Goal: Task Accomplishment & Management: Manage account settings

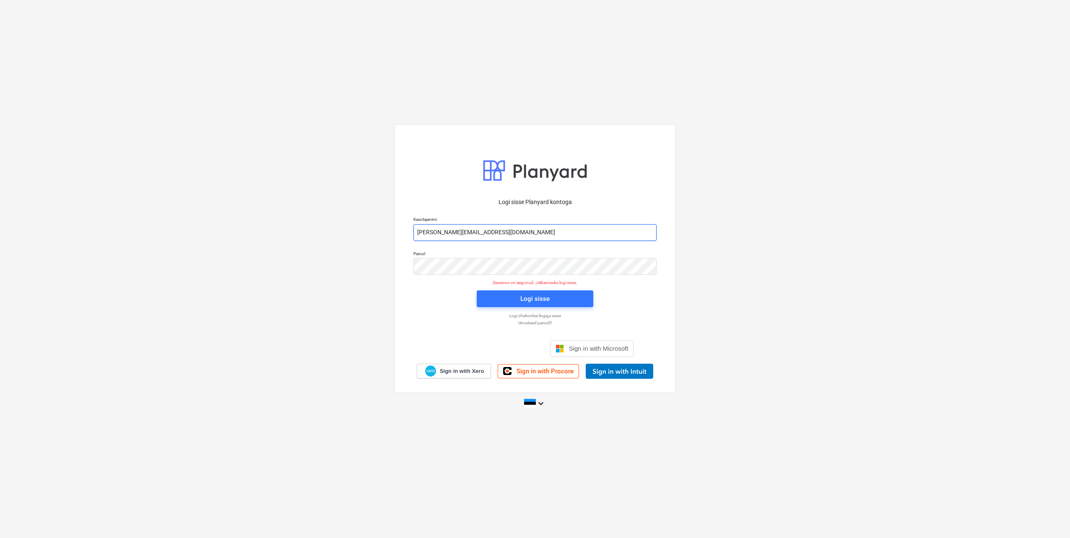
click at [451, 234] on input "[PERSON_NAME][EMAIL_ADDRESS][DOMAIN_NAME]" at bounding box center [534, 232] width 243 height 17
click at [738, 163] on div "Logi sisse Planyard kontoga Kasutajanimi [EMAIL_ADDRESS][DOMAIN_NAME] Parool Se…" at bounding box center [535, 268] width 1070 height 303
drag, startPoint x: 451, startPoint y: 231, endPoint x: 451, endPoint y: 238, distance: 6.3
click at [451, 231] on input "[PERSON_NAME][EMAIL_ADDRESS][DOMAIN_NAME]" at bounding box center [534, 232] width 243 height 17
click at [295, 184] on div "Logi sisse Planyard kontoga Kasutajanimi [EMAIL_ADDRESS][DOMAIN_NAME] Parool Se…" at bounding box center [535, 268] width 1070 height 303
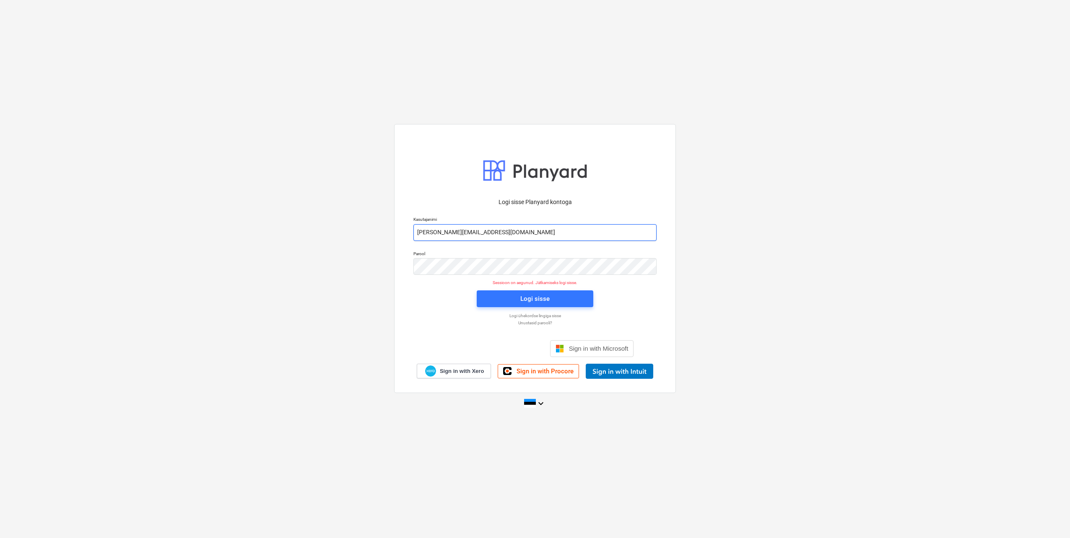
click at [452, 230] on input "[PERSON_NAME][EMAIL_ADDRESS][DOMAIN_NAME]" at bounding box center [534, 232] width 243 height 17
type input "[EMAIL_ADDRESS][DOMAIN_NAME]"
click at [412, 267] on div "Parool" at bounding box center [534, 263] width 253 height 34
click at [335, 274] on div "Logi sisse Planyard kontoga Kasutajanimi [EMAIL_ADDRESS][DOMAIN_NAME] Parool Si…" at bounding box center [535, 268] width 1070 height 303
click at [528, 302] on div "Logi sisse" at bounding box center [534, 298] width 29 height 11
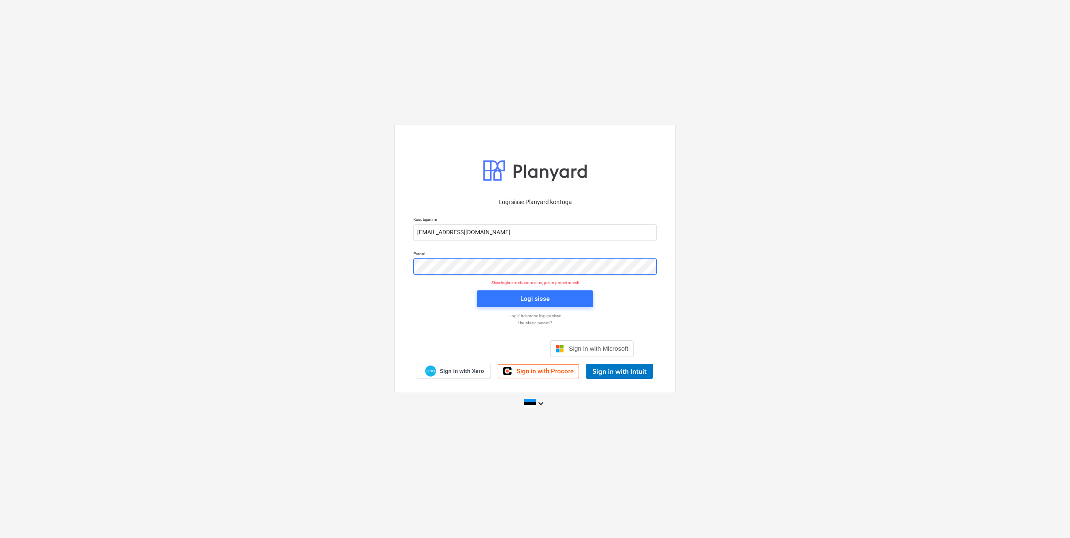
click at [409, 268] on div "Parool" at bounding box center [534, 263] width 253 height 34
drag, startPoint x: 318, startPoint y: 267, endPoint x: 325, endPoint y: 267, distance: 7.1
click at [318, 267] on div "Logi sisse Planyard kontoga Kasutajanimi [EMAIL_ADDRESS][DOMAIN_NAME] Parool Si…" at bounding box center [535, 268] width 1070 height 303
click at [569, 302] on span "Logi sisse" at bounding box center [535, 298] width 96 height 11
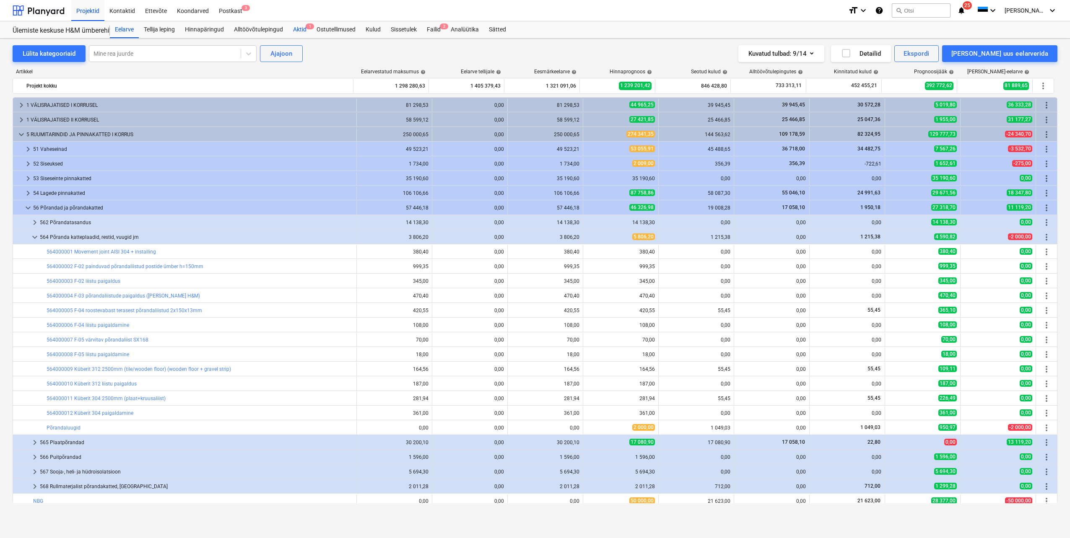
click at [299, 29] on div "Aktid 1" at bounding box center [299, 29] width 23 height 17
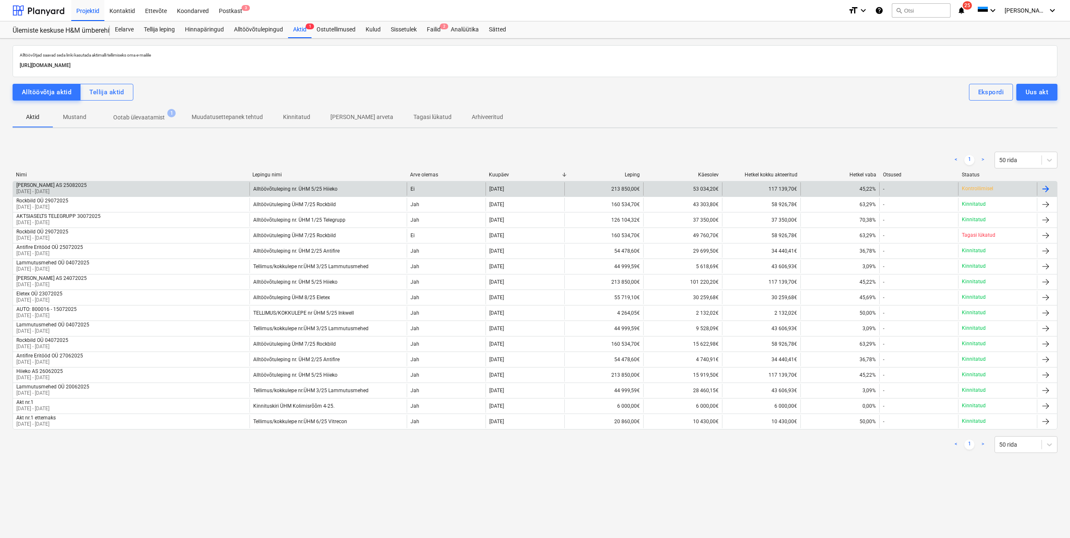
click at [212, 189] on div "Hiieko AS 25082025 [DATE] - [DATE]" at bounding box center [131, 188] width 236 height 13
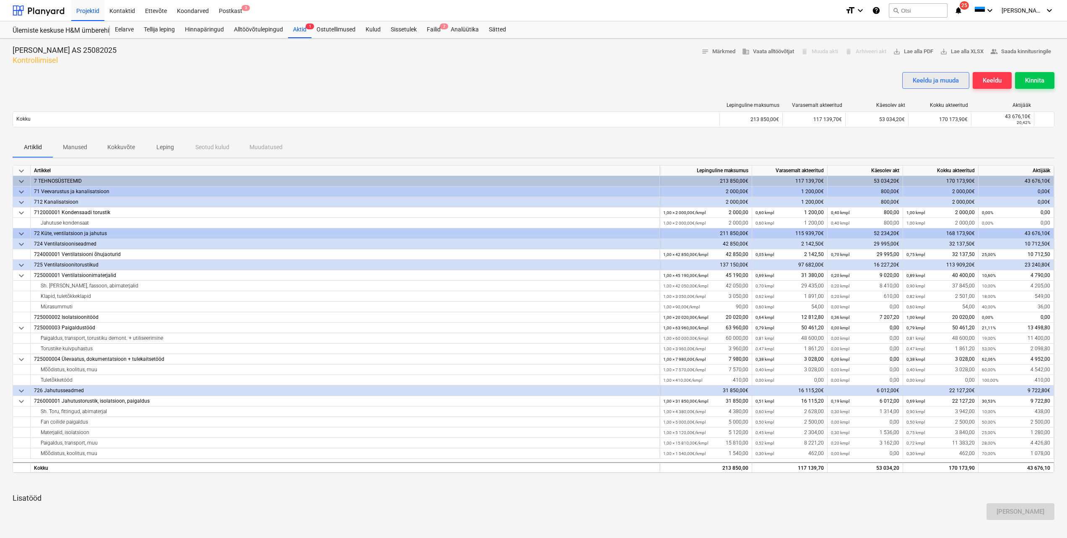
click at [933, 84] on div "Keeldu ja muuda" at bounding box center [935, 80] width 46 height 11
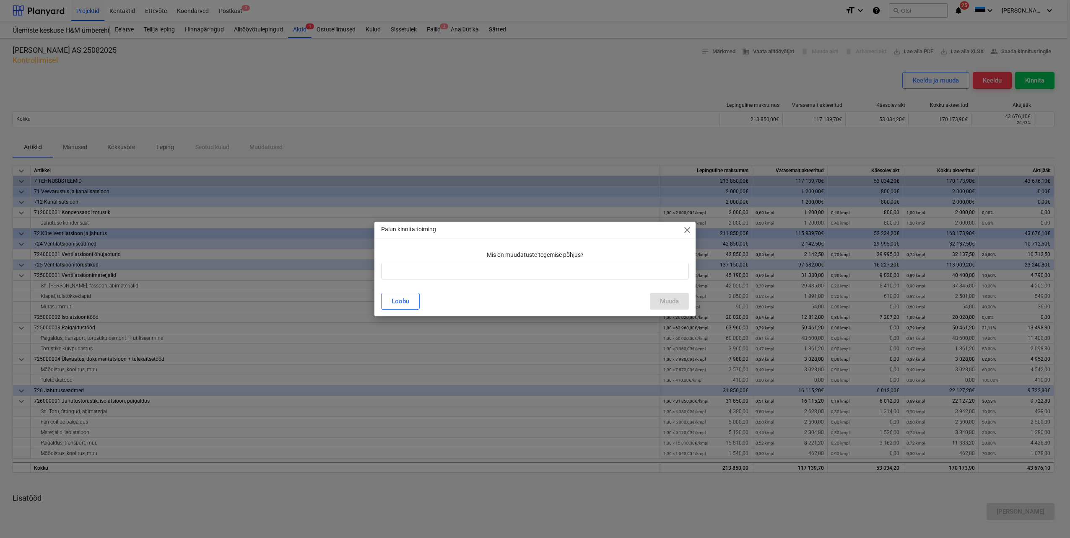
click at [684, 229] on span "close" at bounding box center [687, 230] width 10 height 10
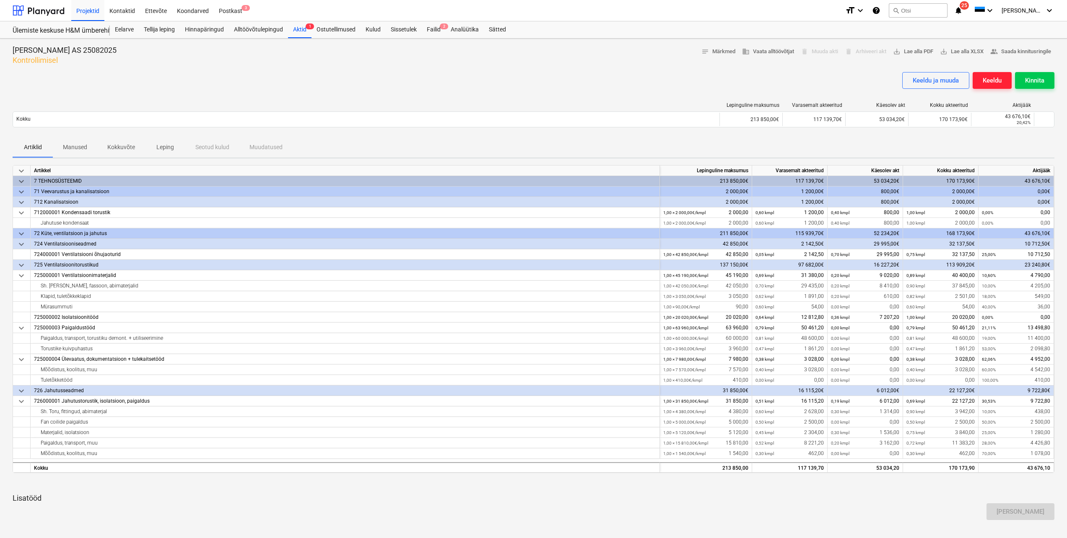
click at [993, 77] on div "Keeldu" at bounding box center [991, 80] width 19 height 11
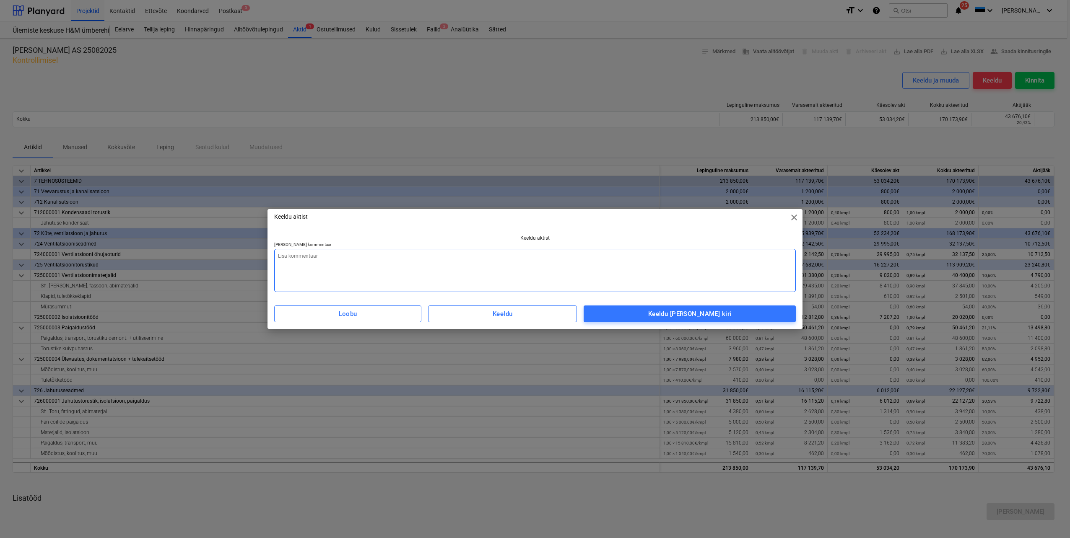
click at [309, 260] on textarea at bounding box center [534, 270] width 521 height 43
type textarea "[DEMOGRAPHIC_DATA] +/- ei ole kooskõlastatud"
click at [669, 318] on div "Keeldu [PERSON_NAME] kiri" at bounding box center [689, 313] width 83 height 11
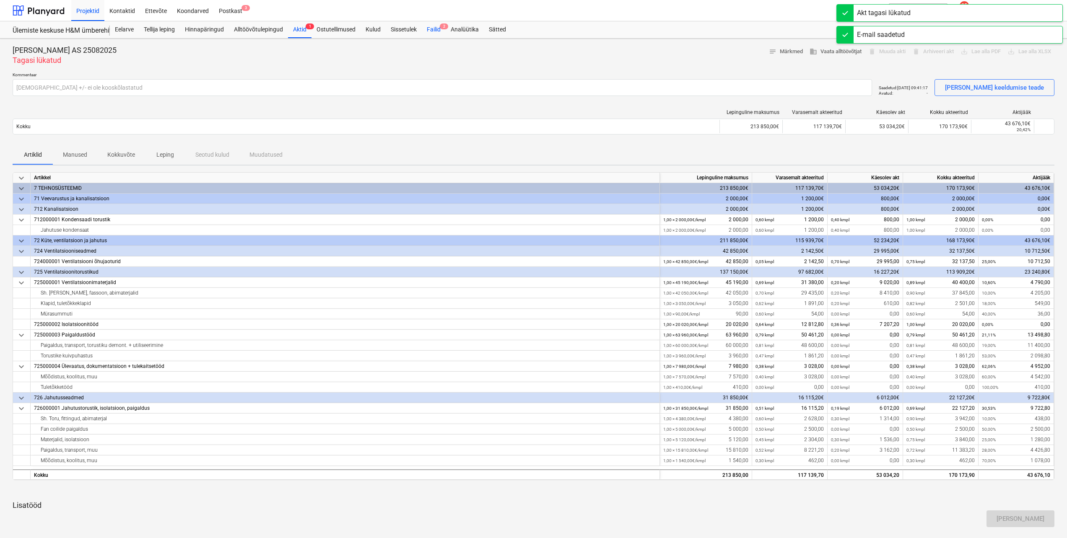
click at [435, 31] on div "Failid 2" at bounding box center [434, 29] width 24 height 17
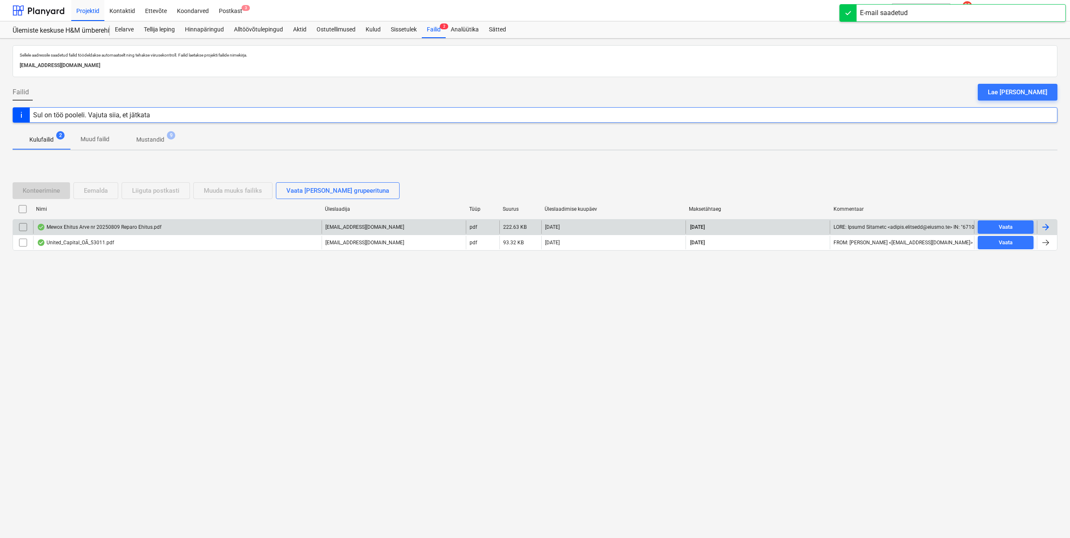
click at [1043, 229] on div at bounding box center [1045, 227] width 10 height 10
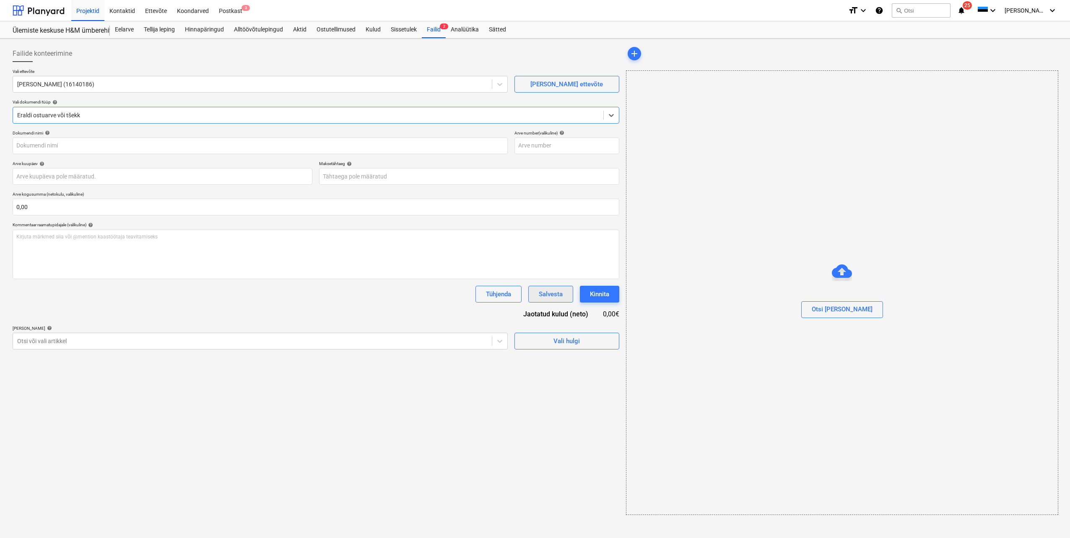
type input "20250809"
type input "[DATE]"
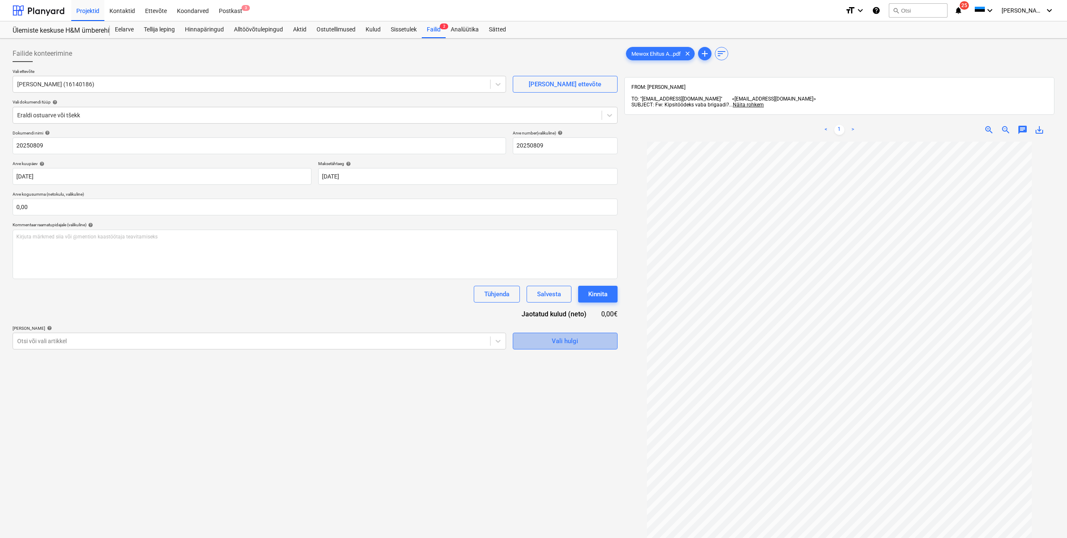
click at [544, 342] on span "Vali hulgi" at bounding box center [565, 341] width 84 height 11
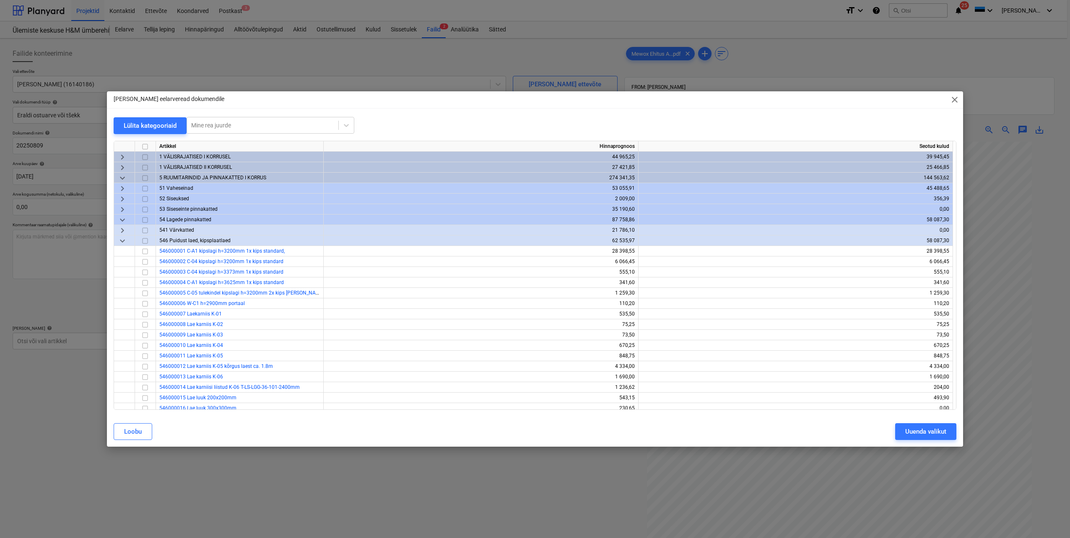
click at [122, 176] on span "keyboard_arrow_down" at bounding box center [122, 178] width 10 height 10
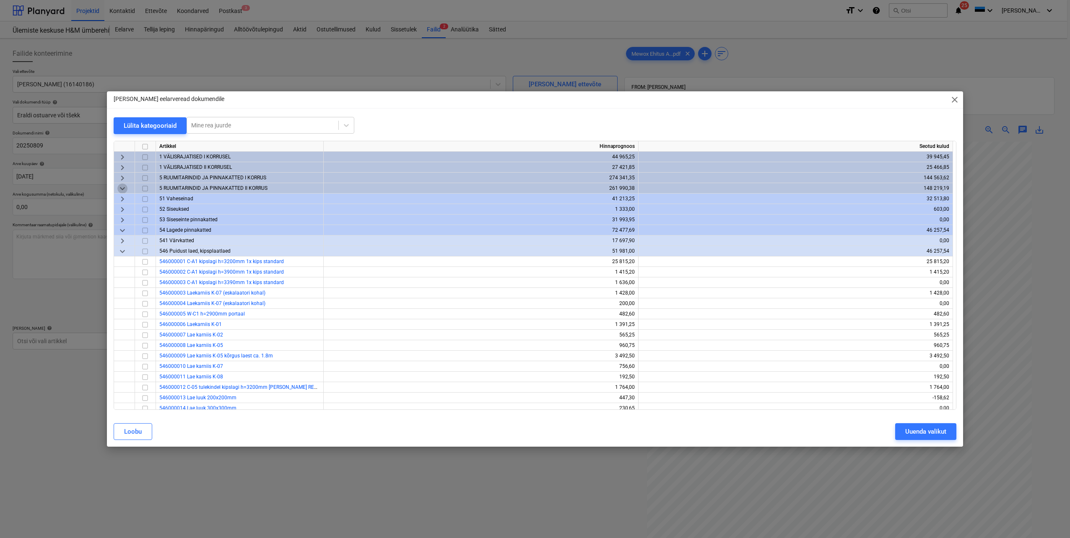
click at [122, 188] on span "keyboard_arrow_down" at bounding box center [122, 189] width 10 height 10
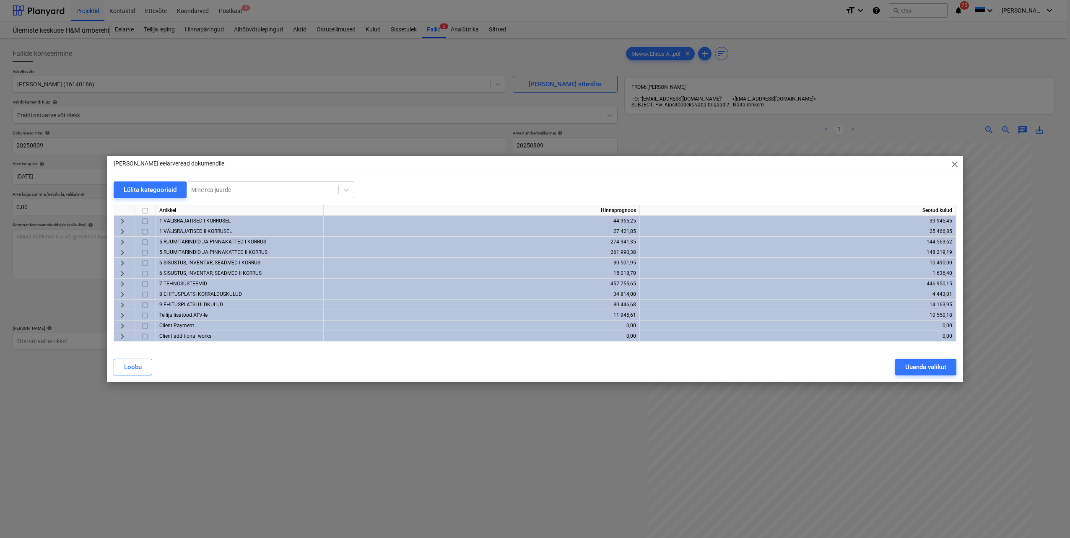
click at [123, 240] on span "keyboard_arrow_right" at bounding box center [122, 242] width 10 height 10
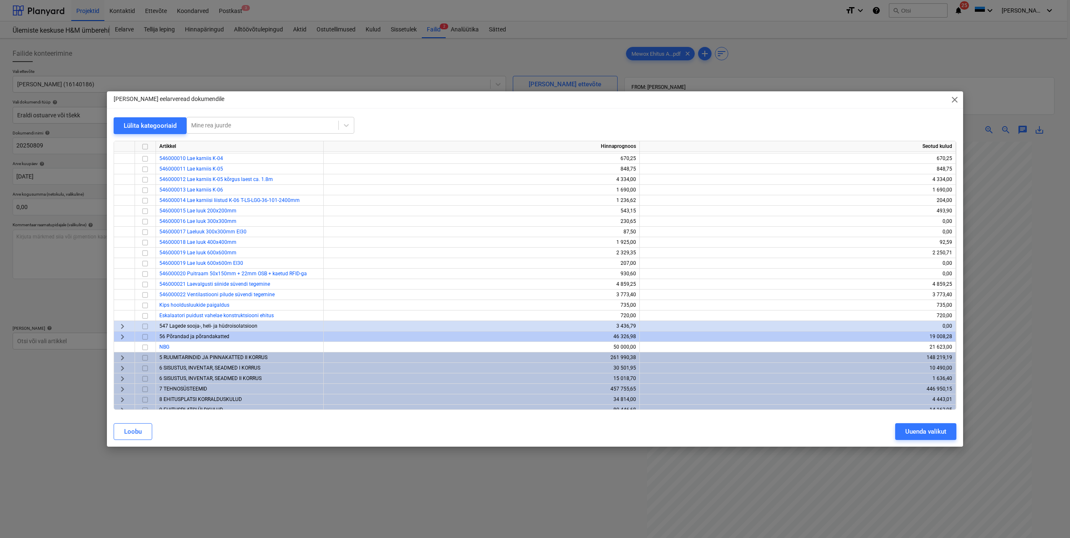
scroll to position [227, 0]
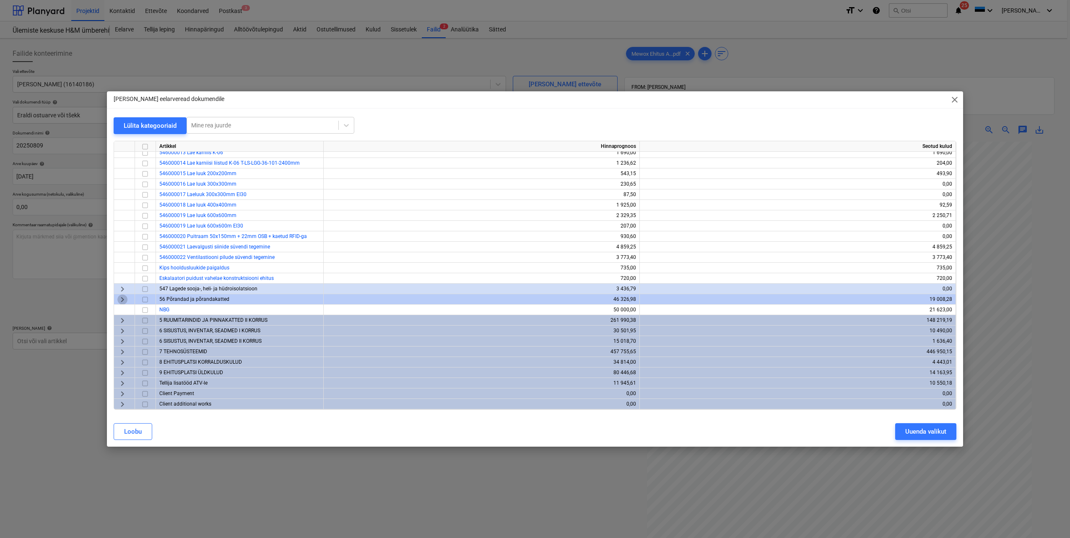
click at [122, 296] on span "keyboard_arrow_right" at bounding box center [122, 300] width 10 height 10
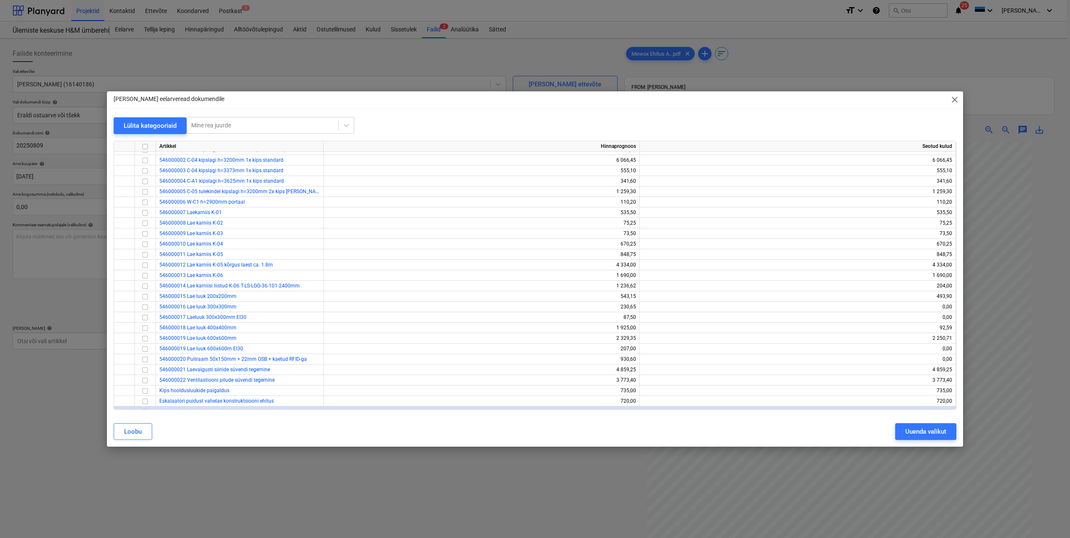
scroll to position [0, 0]
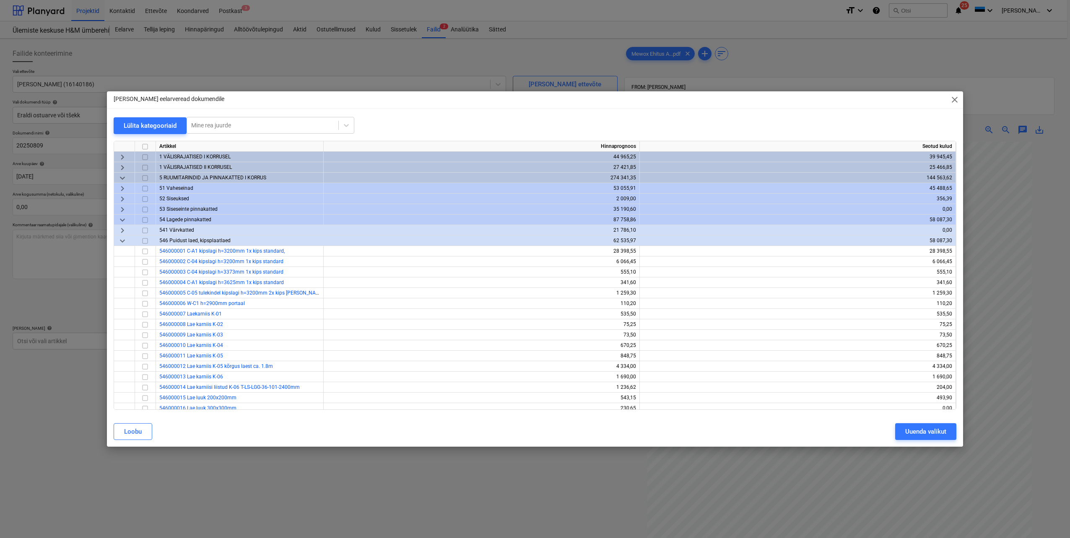
click at [122, 176] on span "keyboard_arrow_down" at bounding box center [122, 178] width 10 height 10
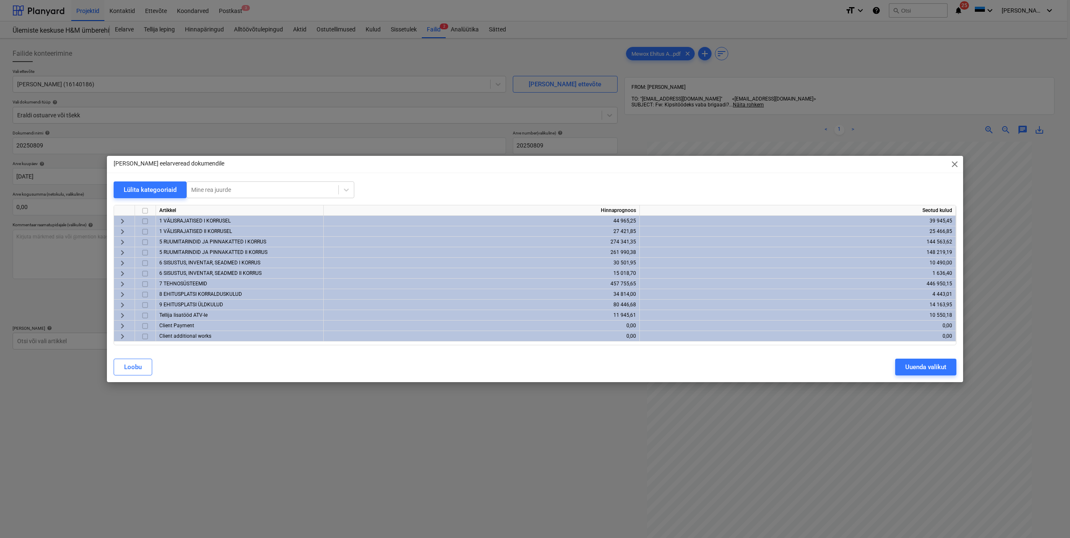
click at [119, 253] on span "keyboard_arrow_right" at bounding box center [122, 253] width 10 height 10
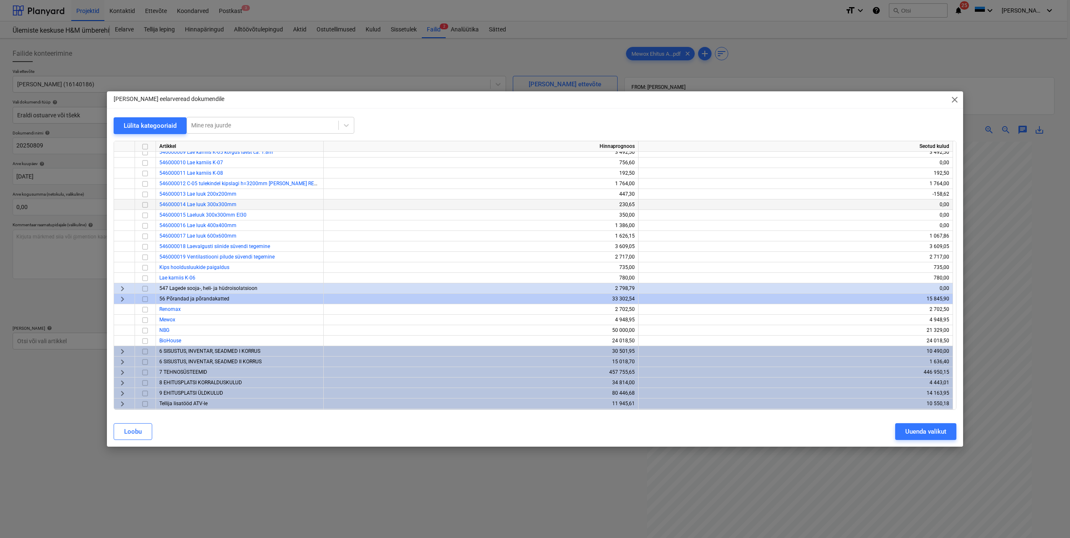
scroll to position [210, 0]
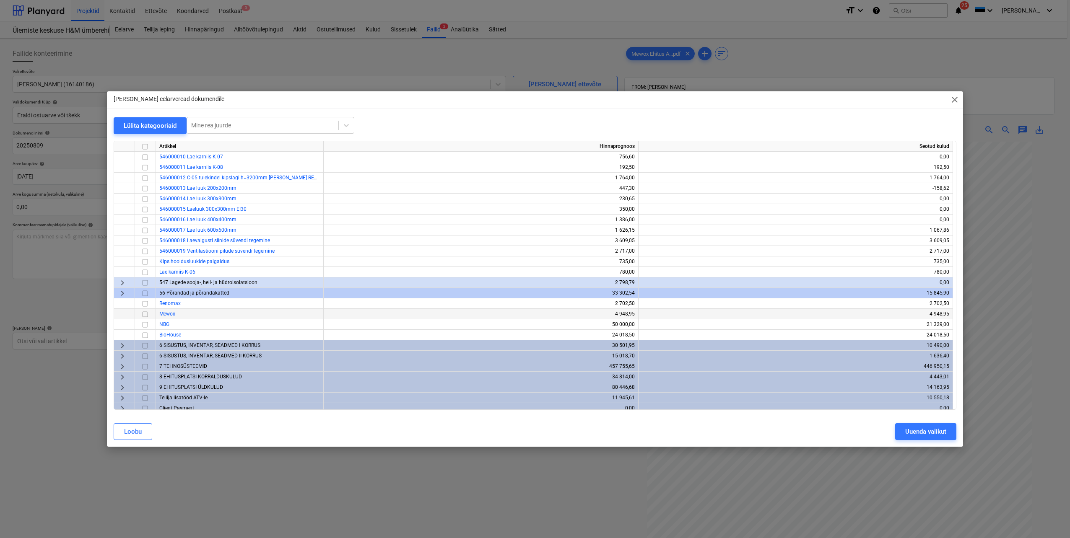
click at [143, 315] on input "checkbox" at bounding box center [145, 314] width 10 height 10
click at [912, 435] on div "Uuenda valikut" at bounding box center [925, 431] width 41 height 11
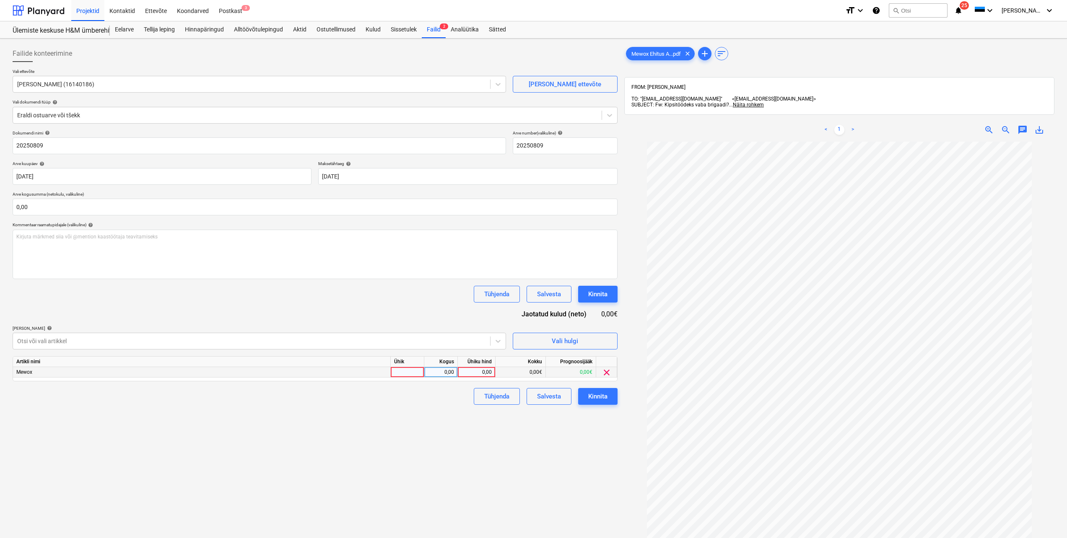
click at [417, 371] on div at bounding box center [408, 372] width 34 height 10
type input "tk"
click at [454, 372] on div "0,00" at bounding box center [441, 372] width 26 height 10
type input "1"
click at [474, 372] on div "0,00" at bounding box center [476, 372] width 31 height 10
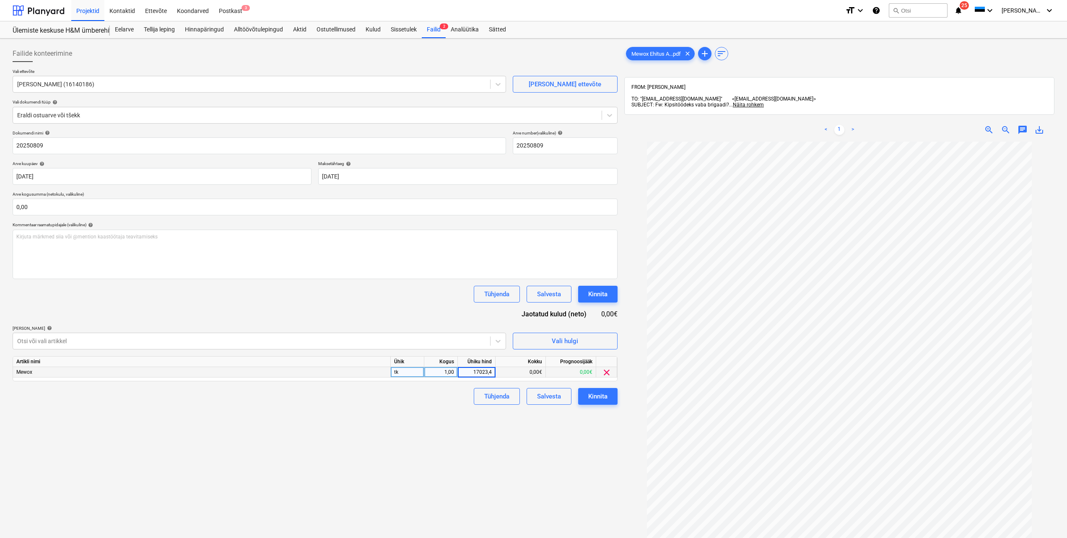
type input "17023,41"
click at [429, 301] on div "Tühjenda Salvesta Kinnita" at bounding box center [315, 294] width 605 height 17
click at [98, 210] on input "text" at bounding box center [315, 207] width 605 height 17
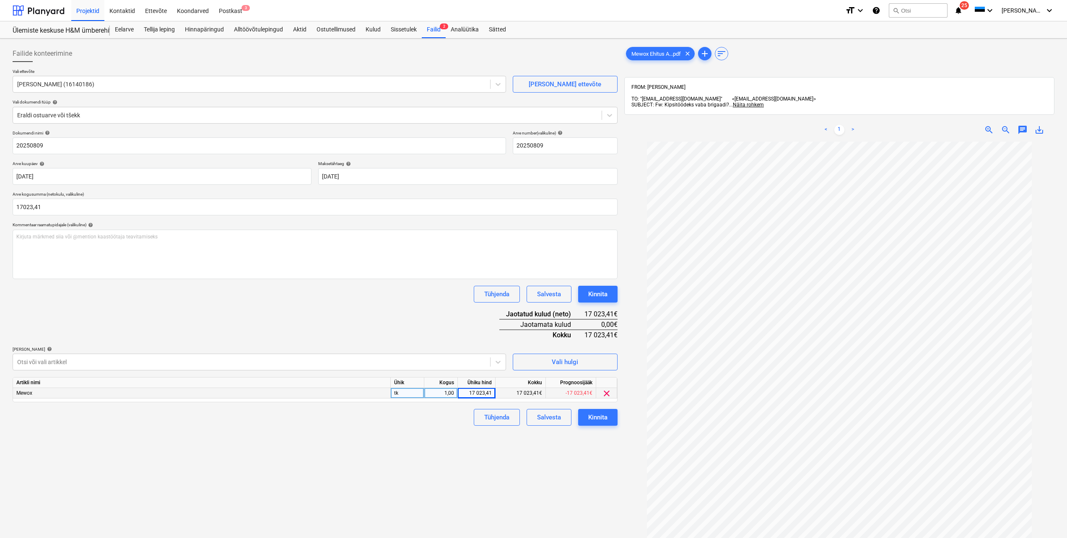
type input "17 023,41"
click at [168, 306] on div "Dokumendi nimi help 20250809 Arve number (valikuline) help 20250809 Arve kuupäe…" at bounding box center [315, 277] width 605 height 295
click at [592, 421] on div "Kinnita" at bounding box center [597, 417] width 19 height 11
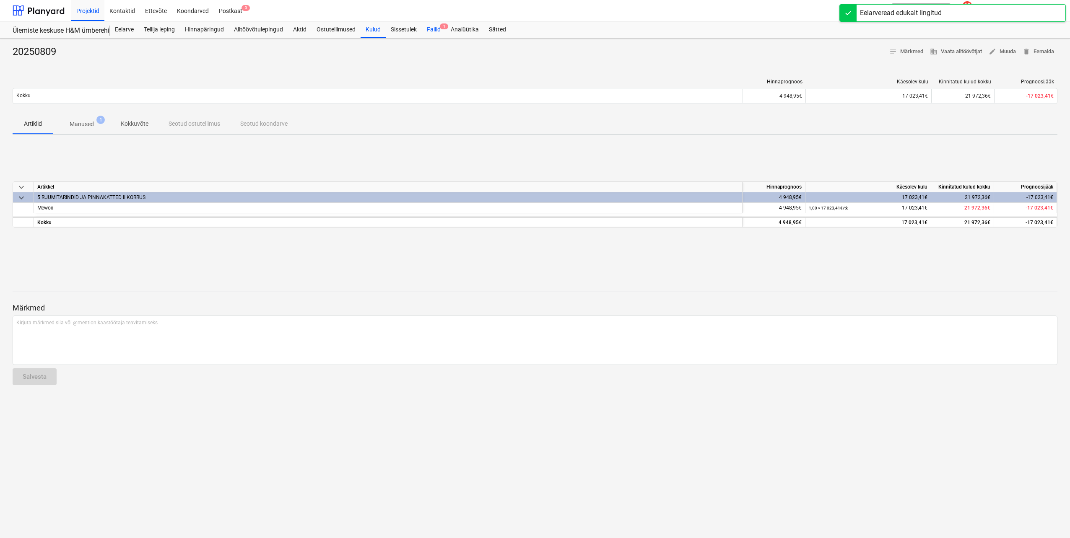
click at [438, 27] on div "Failid 1" at bounding box center [434, 29] width 24 height 17
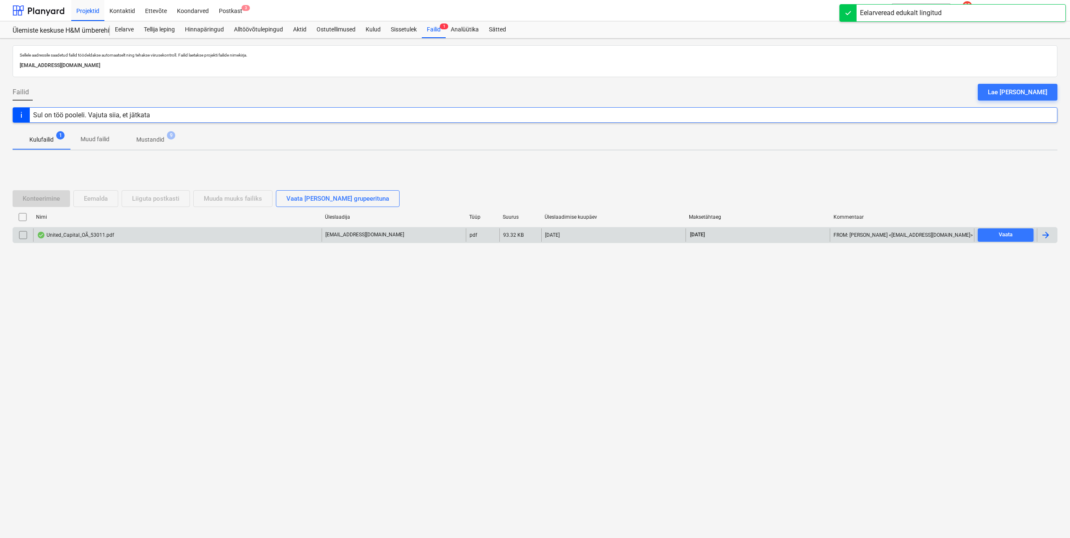
click at [1054, 238] on div at bounding box center [1047, 234] width 20 height 13
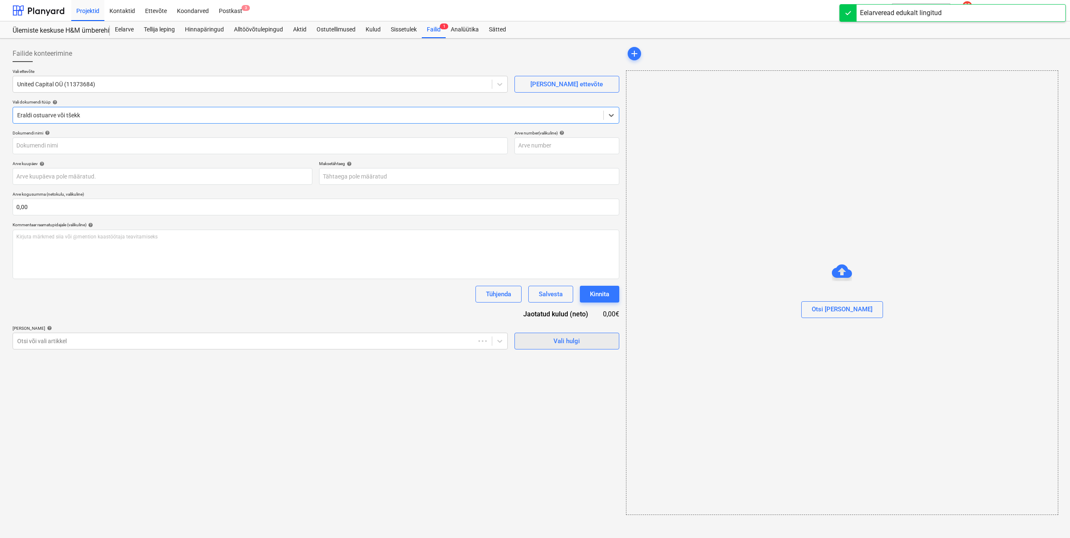
type input "53011"
type input "[DATE]"
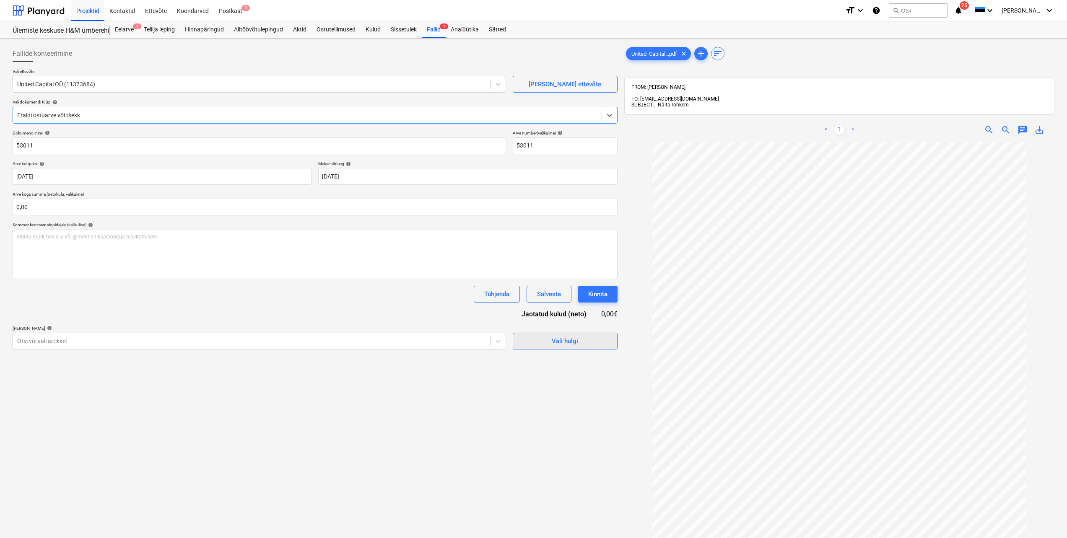
click at [599, 342] on span "Vali hulgi" at bounding box center [565, 341] width 84 height 11
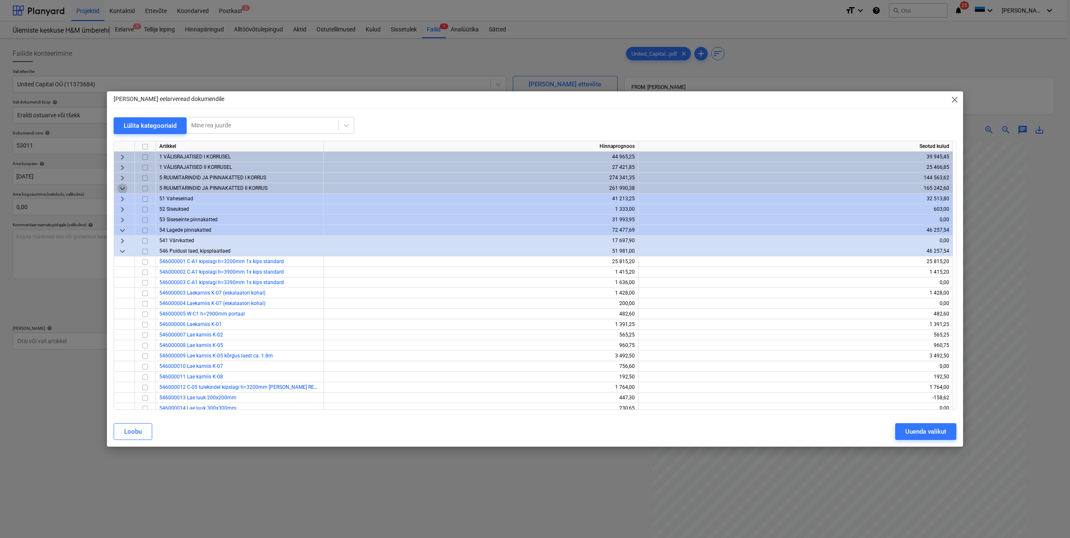
click at [122, 190] on span "keyboard_arrow_down" at bounding box center [122, 189] width 10 height 10
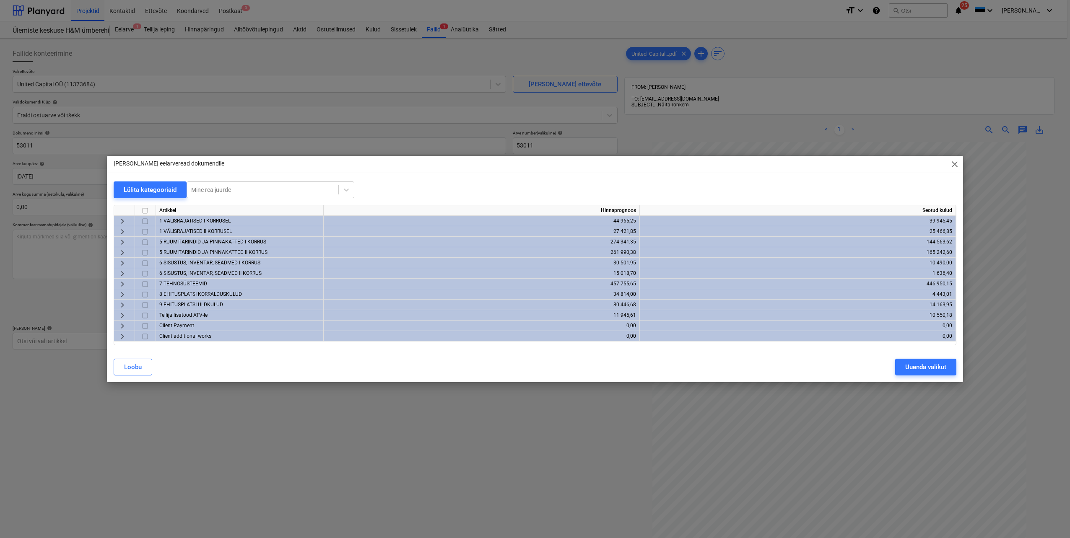
click at [122, 303] on span "keyboard_arrow_right" at bounding box center [122, 305] width 10 height 10
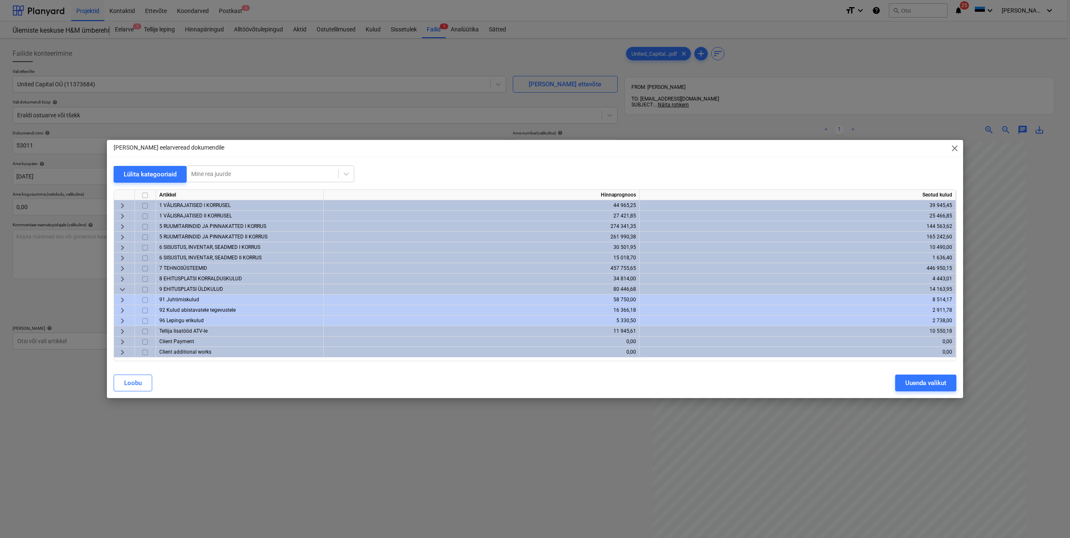
click at [123, 289] on span "keyboard_arrow_down" at bounding box center [122, 290] width 10 height 10
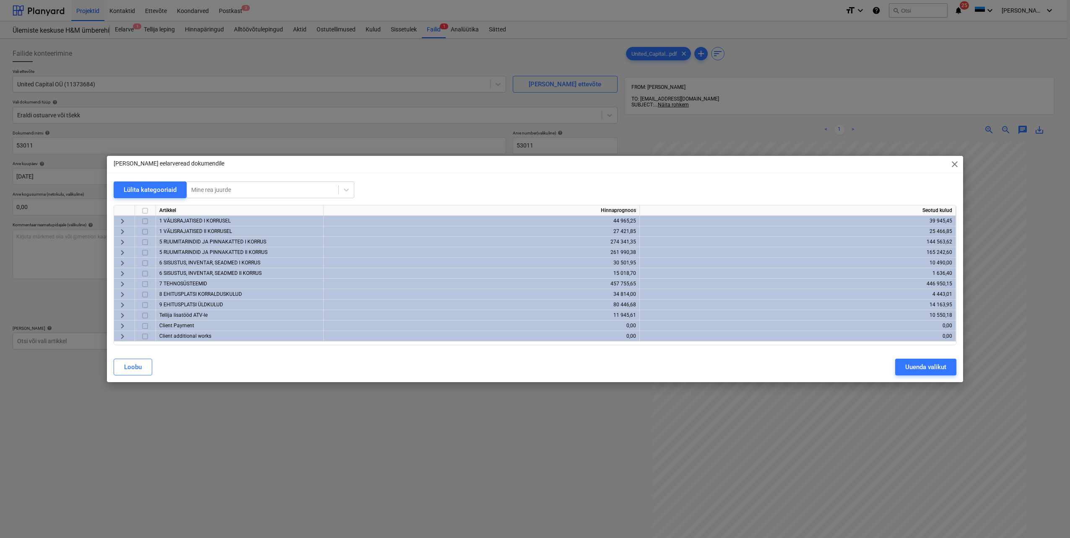
click at [122, 297] on span "keyboard_arrow_right" at bounding box center [122, 295] width 10 height 10
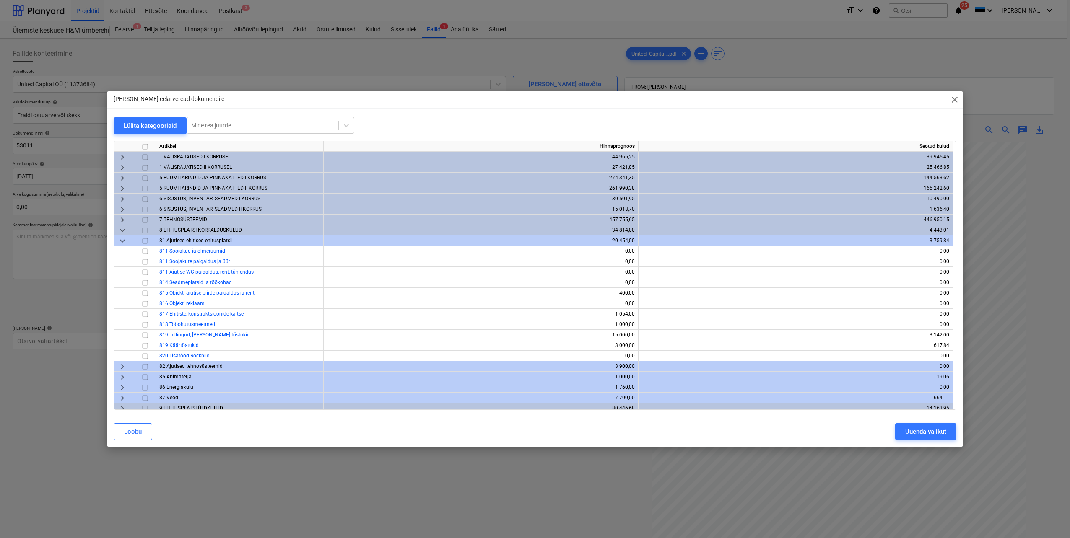
click at [956, 99] on span "close" at bounding box center [954, 100] width 10 height 10
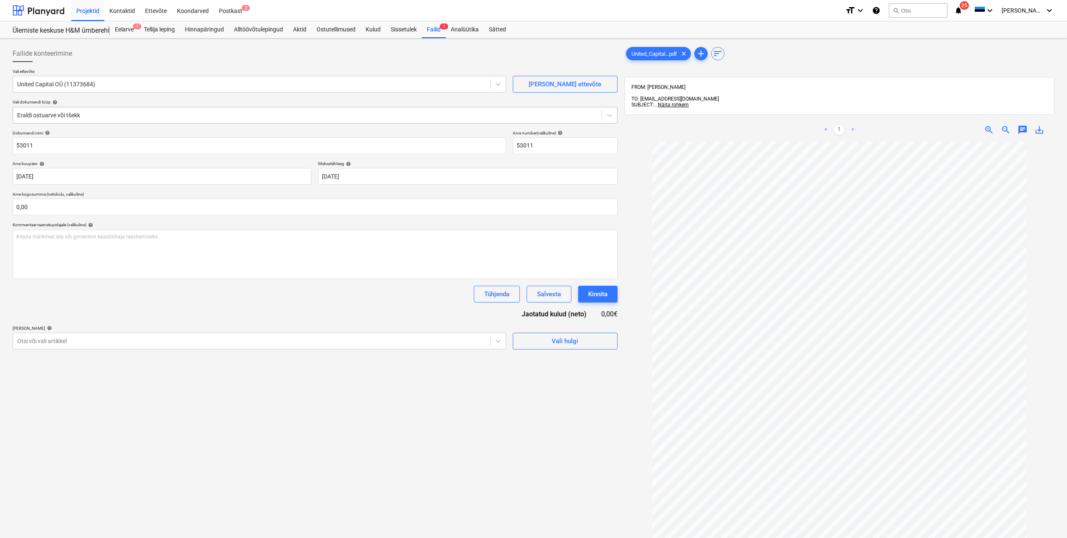
click at [245, 114] on div at bounding box center [307, 115] width 580 height 8
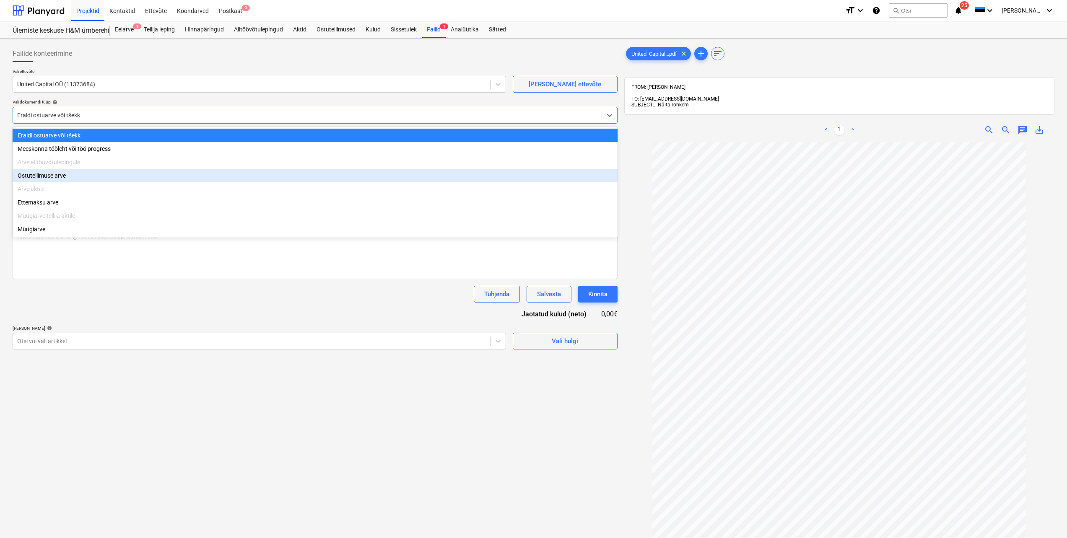
click at [168, 180] on div "Ostutellimuse arve" at bounding box center [315, 175] width 605 height 13
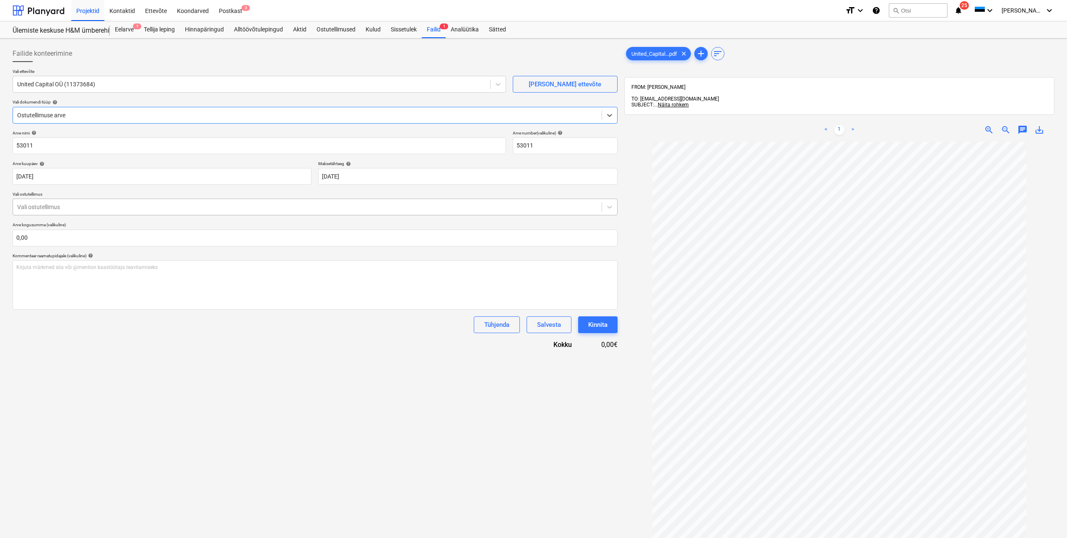
click at [309, 209] on div at bounding box center [307, 207] width 580 height 8
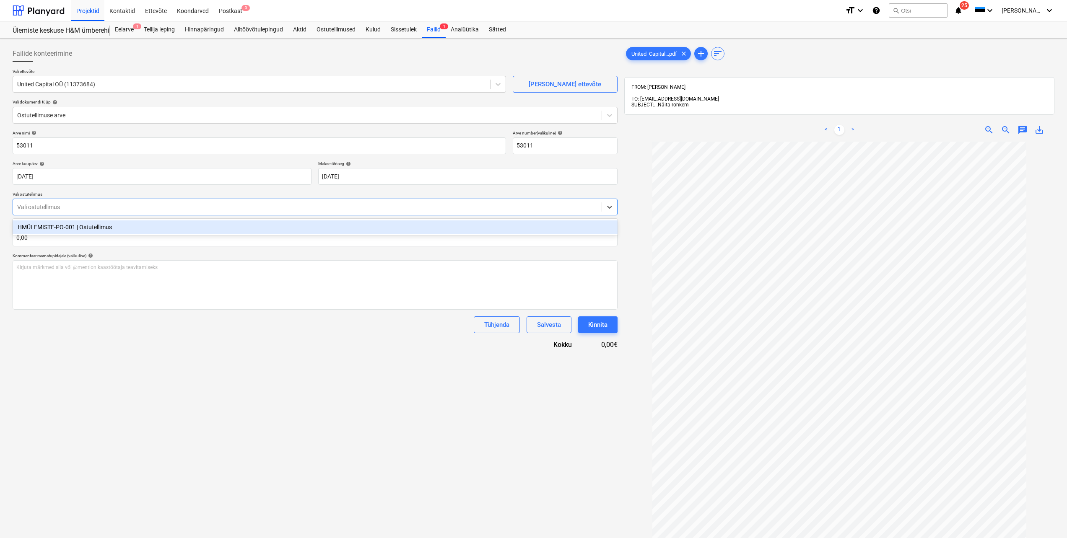
click at [212, 228] on div "HMÜLEMISTE-PO-001 | Ostutellimus" at bounding box center [315, 226] width 605 height 13
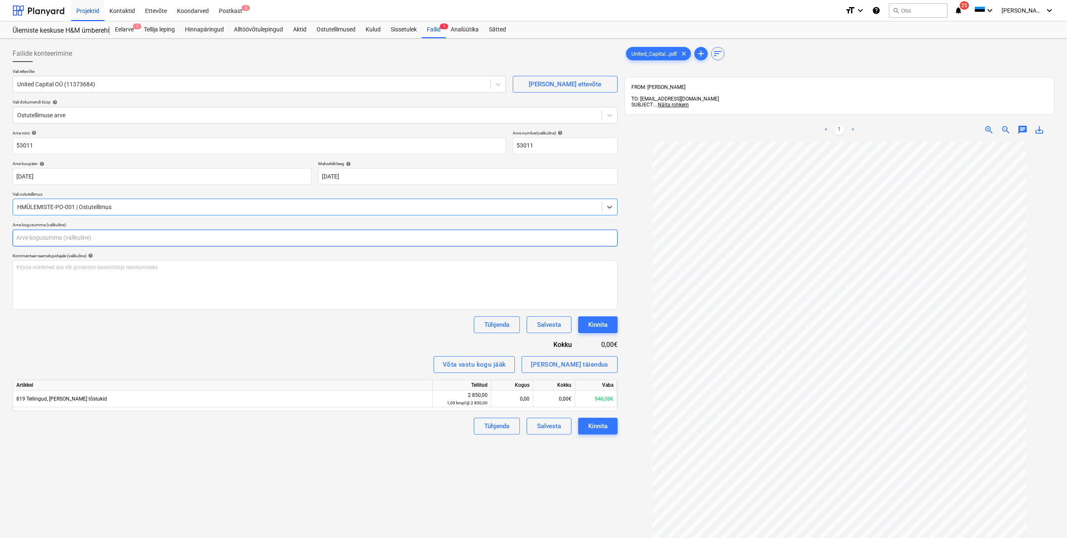
click at [266, 236] on input "text" at bounding box center [315, 238] width 605 height 17
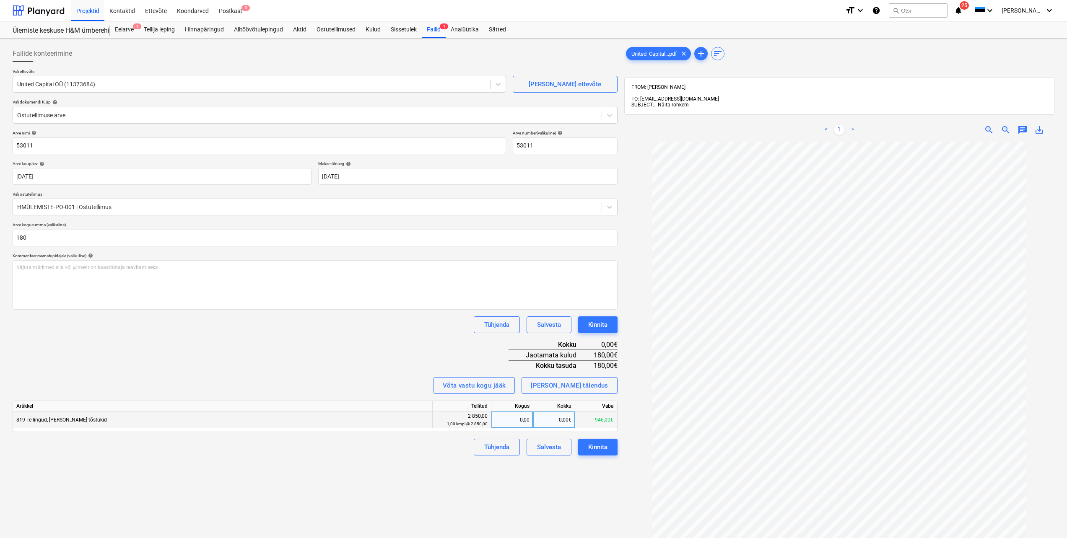
type input "180,00"
click at [516, 422] on div "0,00" at bounding box center [512, 420] width 35 height 17
click at [544, 420] on div "0,00€" at bounding box center [554, 420] width 42 height 17
type input "180"
click at [477, 504] on div "Failide konteerimine Vali ettevõte United Capital OÜ (11373684) [PERSON_NAME] u…" at bounding box center [315, 351] width 612 height 618
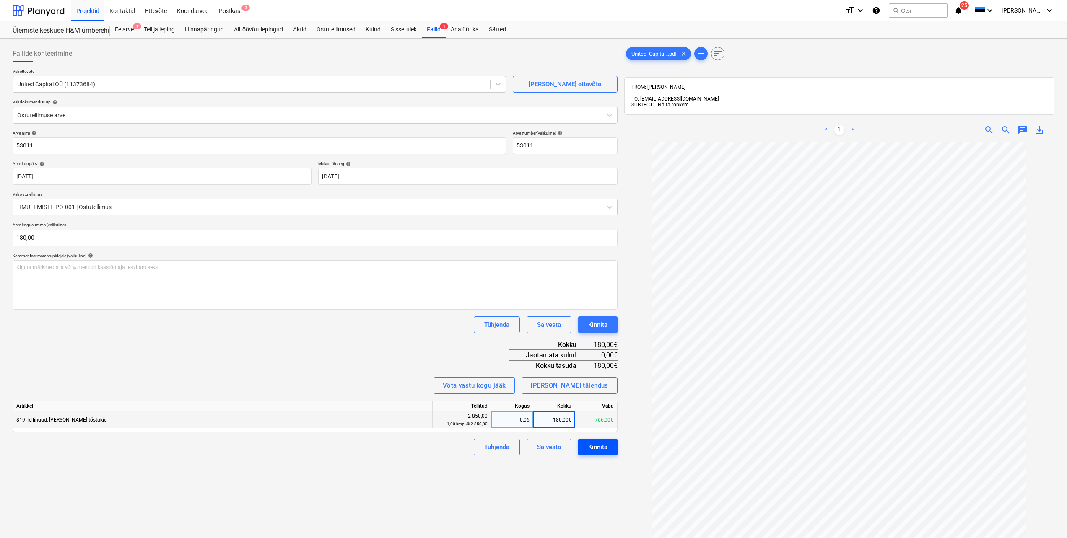
click at [596, 445] on div "Kinnita" at bounding box center [597, 447] width 19 height 11
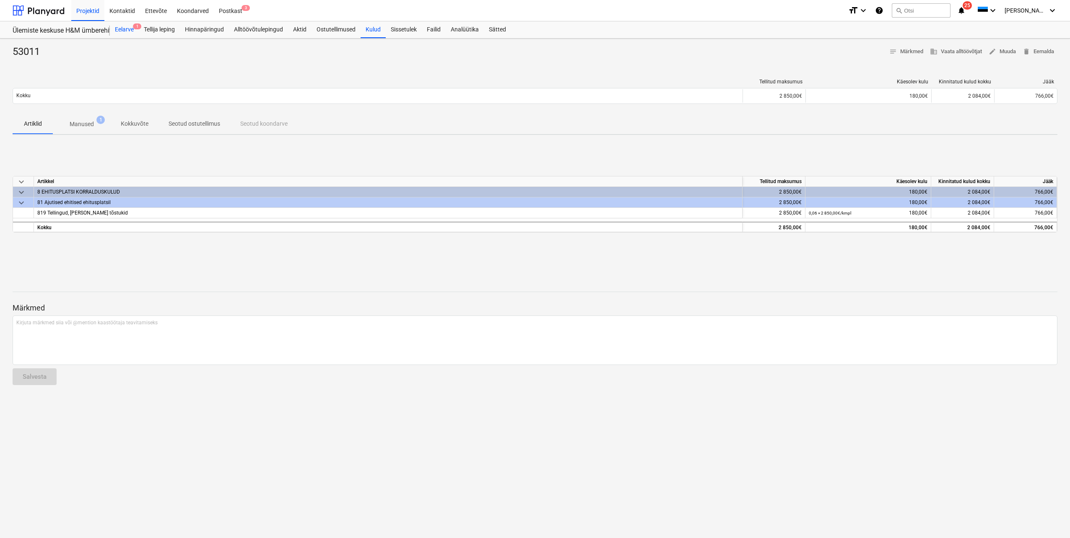
click at [124, 27] on div "Eelarve 1" at bounding box center [124, 29] width 29 height 17
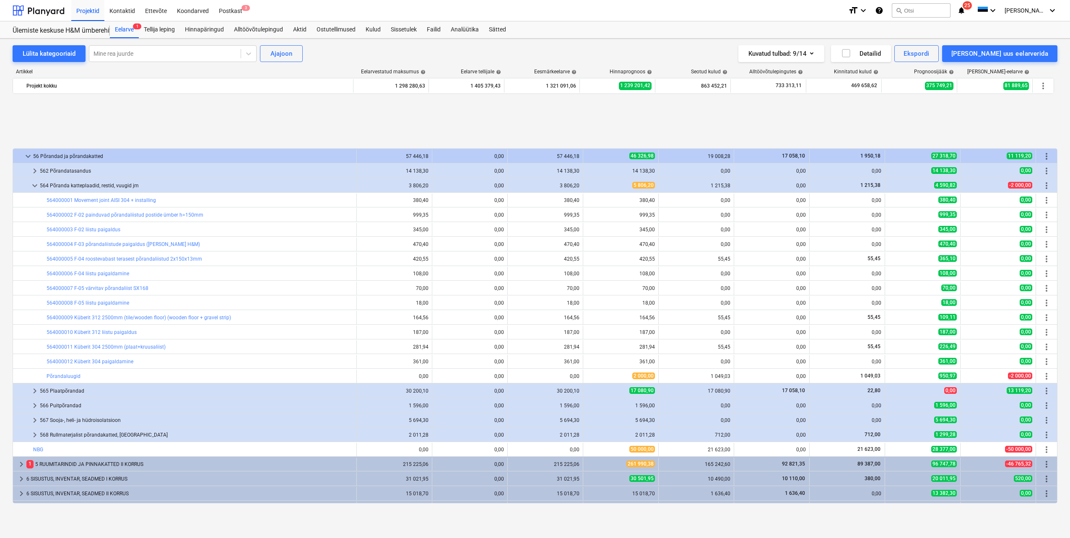
scroll to position [137, 0]
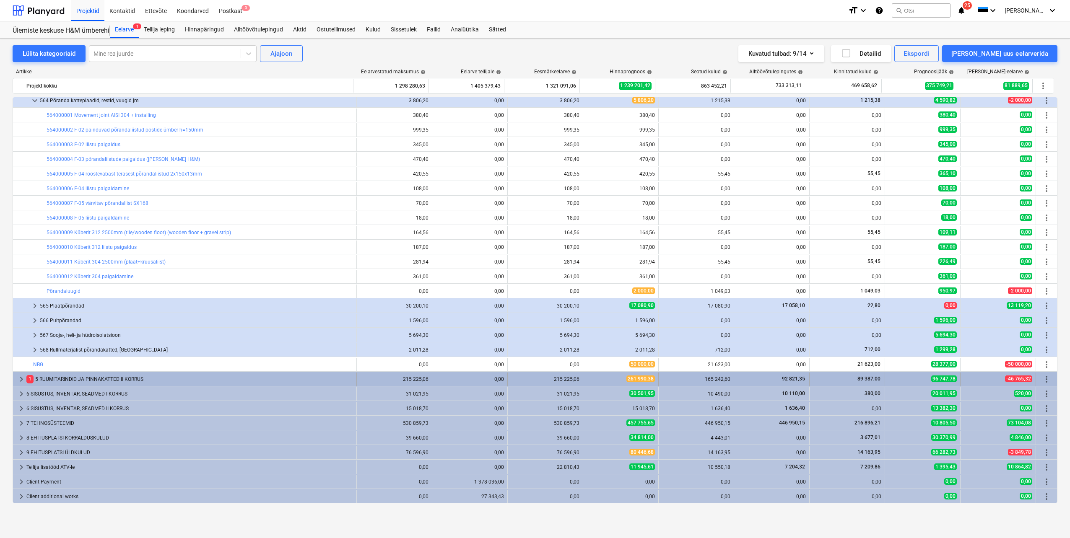
click at [22, 378] on span "keyboard_arrow_right" at bounding box center [21, 379] width 10 height 10
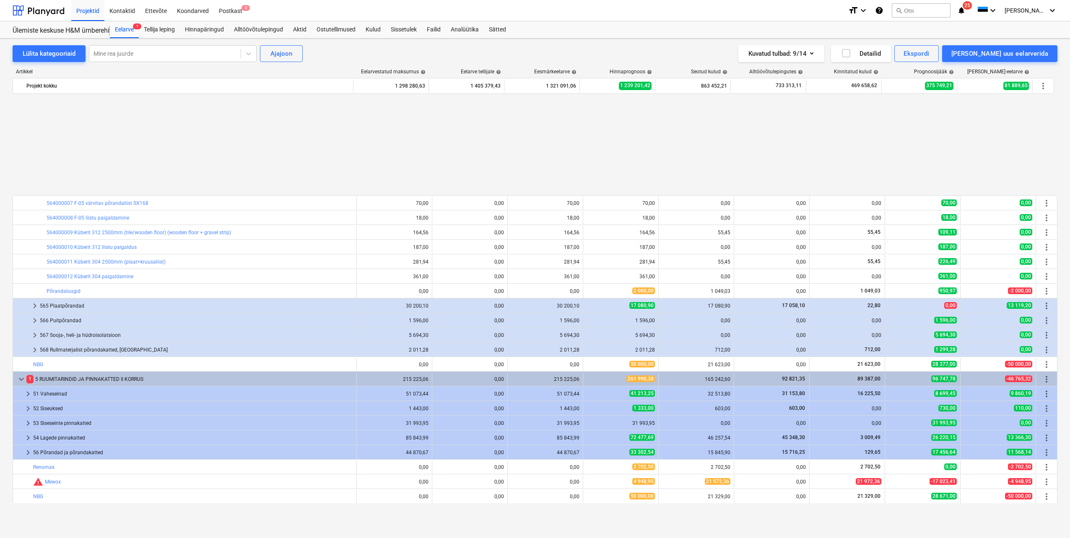
scroll to position [269, 0]
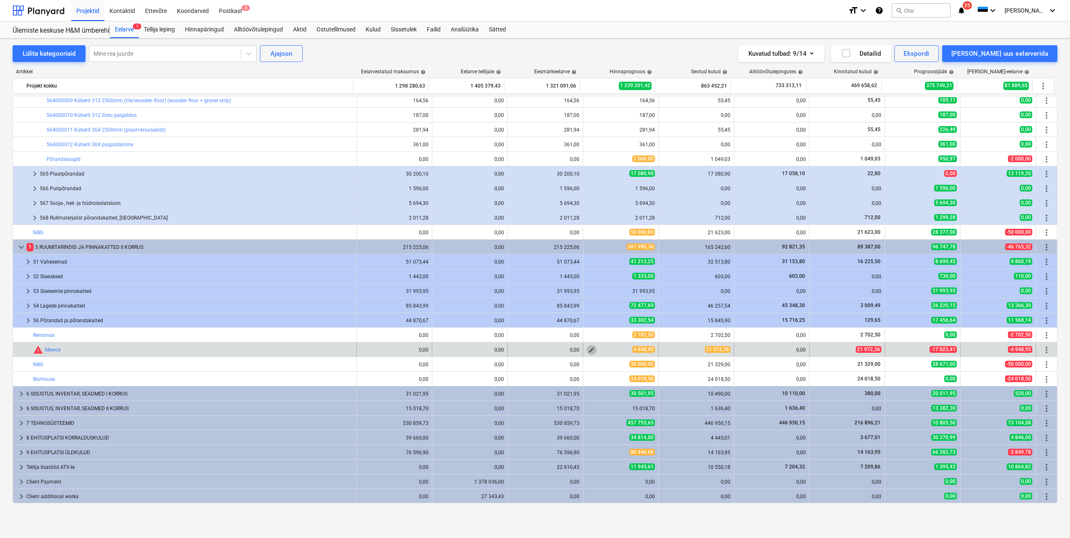
click at [588, 353] on button "edit" at bounding box center [591, 350] width 10 height 10
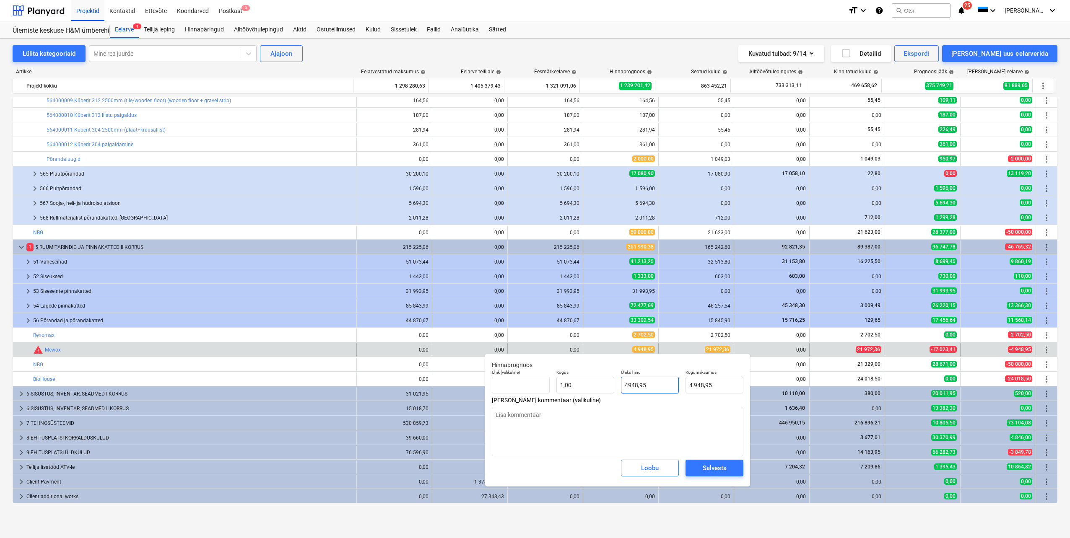
drag, startPoint x: 654, startPoint y: 385, endPoint x: 621, endPoint y: 386, distance: 33.5
click at [621, 386] on input "4948,95" at bounding box center [650, 385] width 58 height 17
type input "2"
type input "2,00"
type input "21"
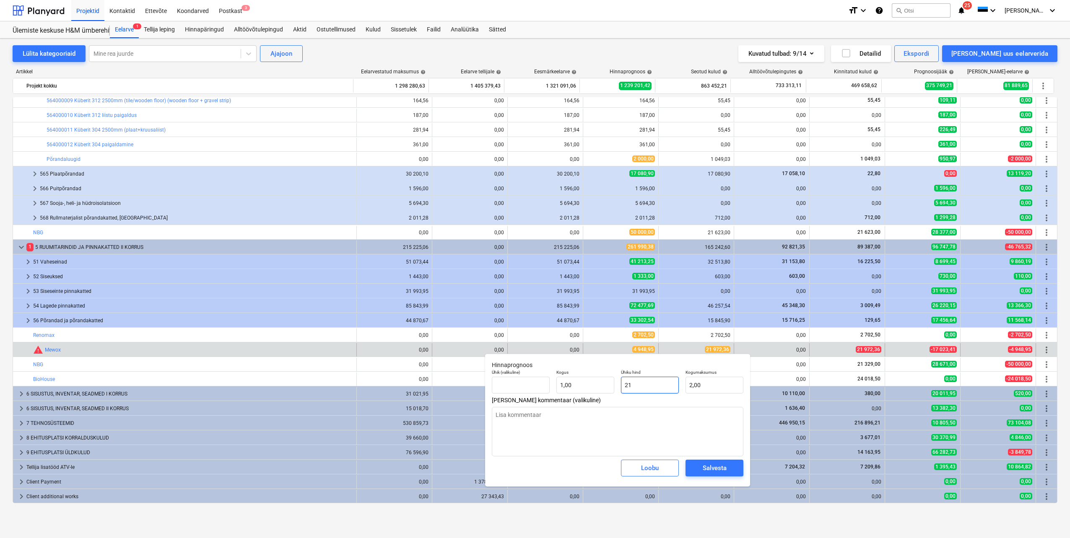
type input "21,00"
type input "219"
type input "219,00"
type input "2197"
type input "2 197,00"
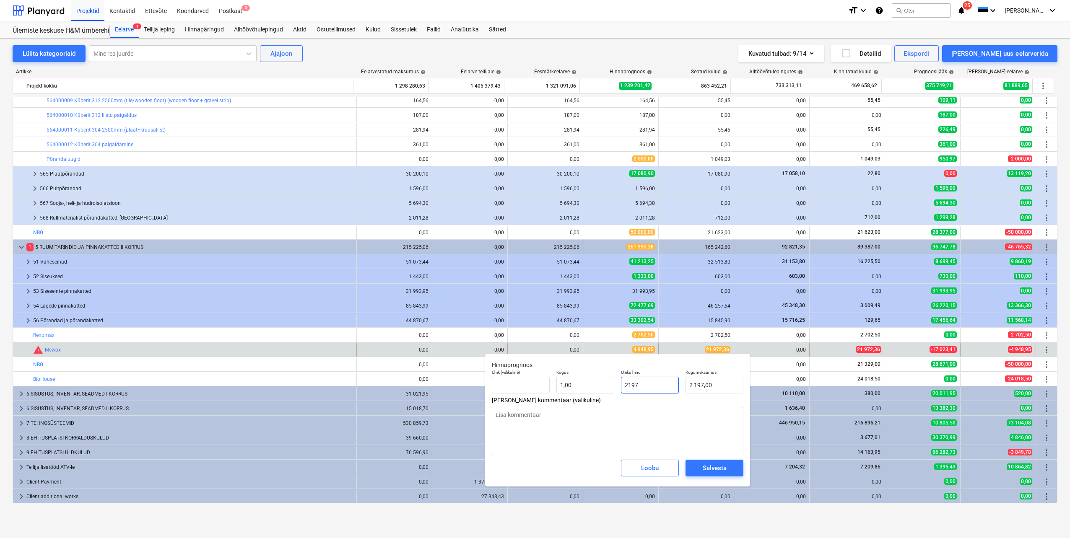
type input "21972"
type input "21 972,00"
type input "21972,3"
type input "21 972,30"
type input "21972,36"
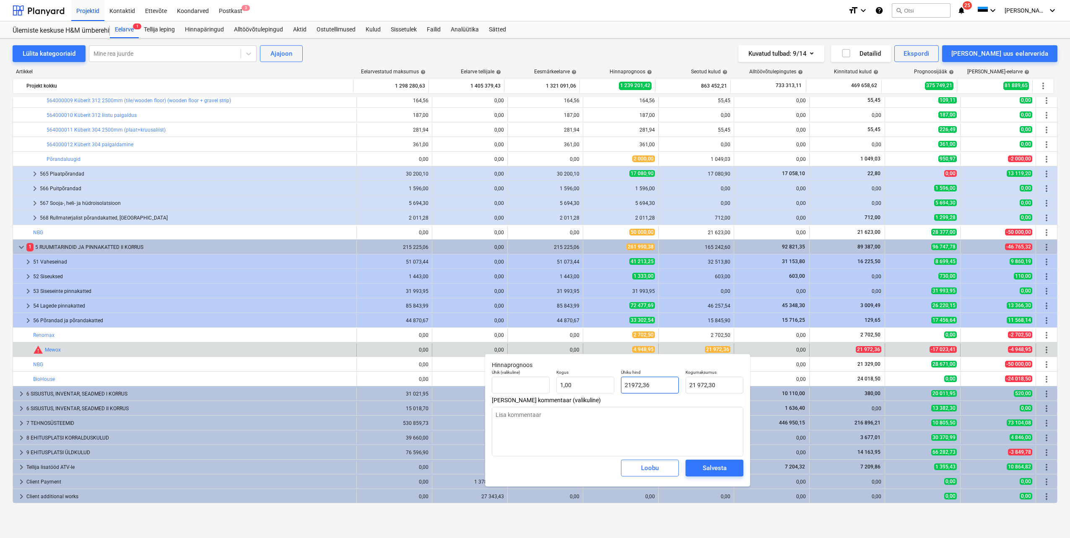
type input "21 972,36"
click at [702, 464] on div "Salvesta" at bounding box center [714, 468] width 24 height 11
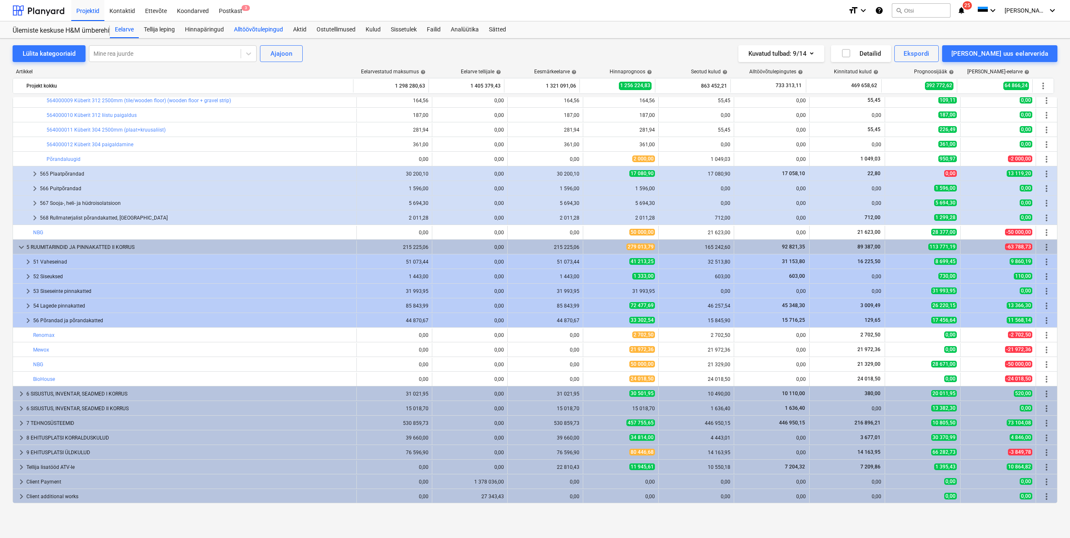
click at [263, 30] on div "Alltöövõtulepingud" at bounding box center [258, 29] width 59 height 17
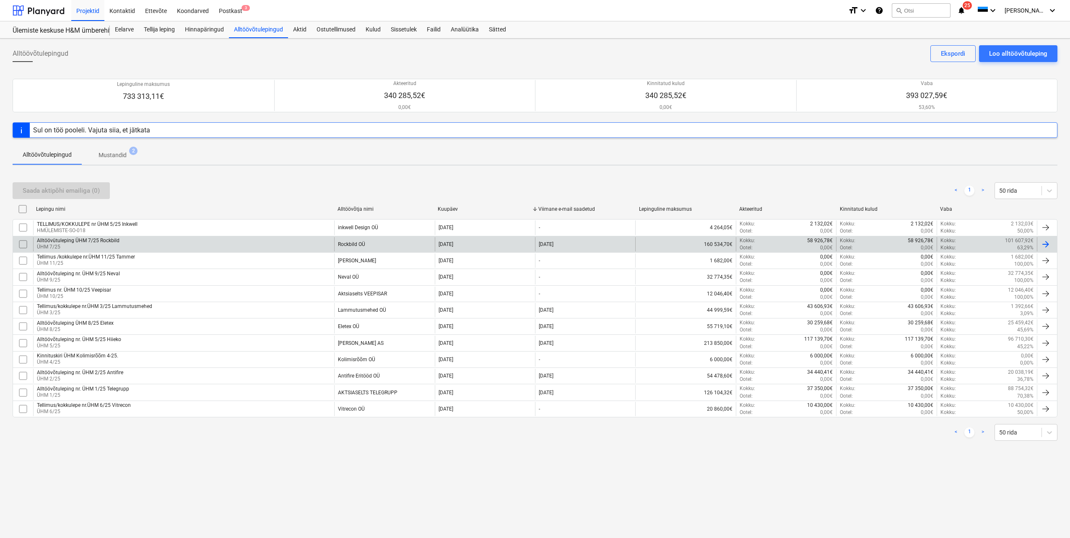
click at [96, 241] on div "Alltöövütuleping ÜHM 7/25 Rockbild" at bounding box center [78, 241] width 83 height 6
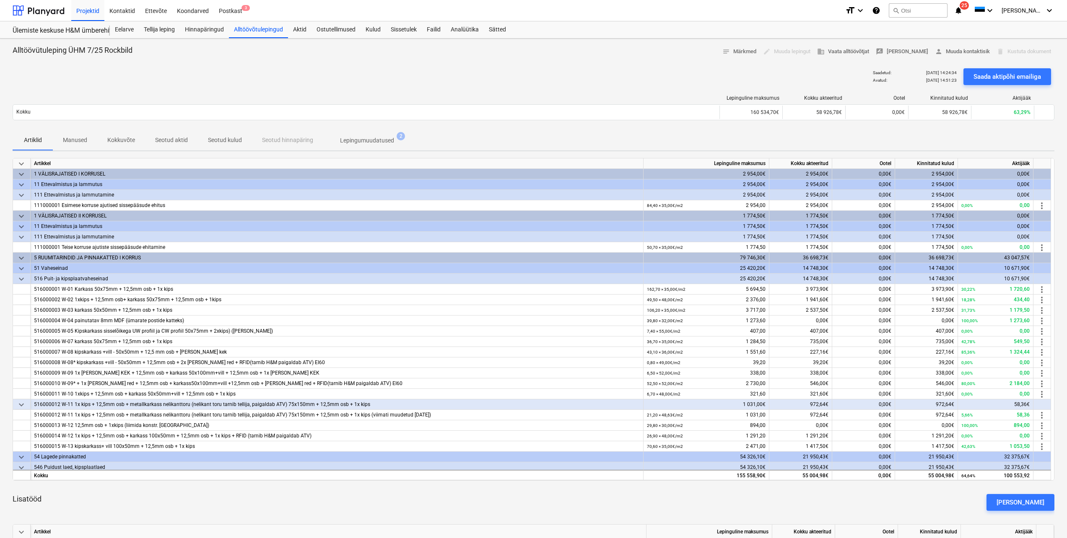
click at [373, 140] on p "Lepingumuudatused" at bounding box center [367, 140] width 54 height 9
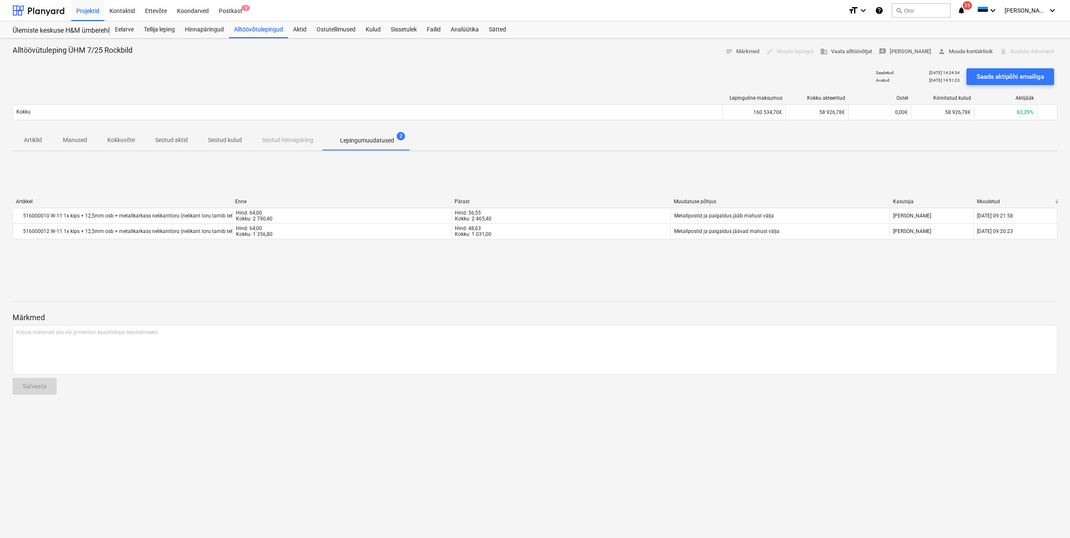
click at [213, 139] on p "Seotud kulud" at bounding box center [225, 140] width 34 height 9
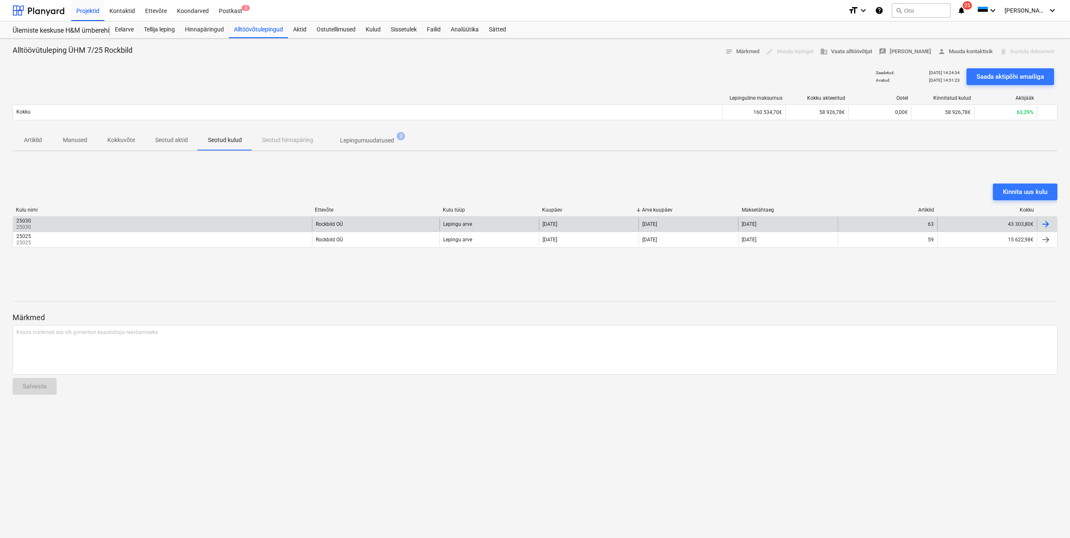
click at [1047, 228] on div at bounding box center [1045, 224] width 10 height 10
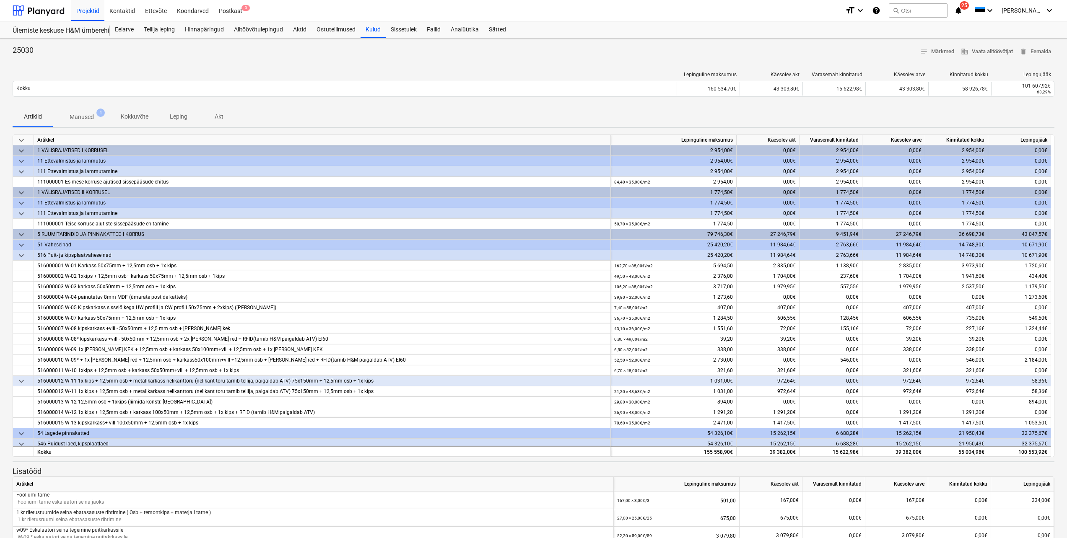
click at [88, 114] on p "Manused" at bounding box center [82, 117] width 24 height 9
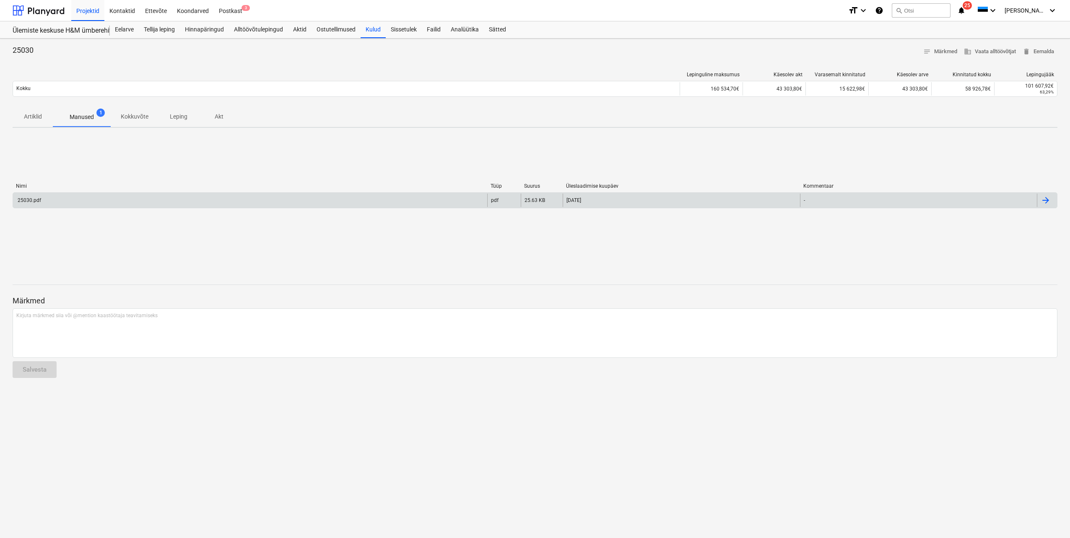
click at [1047, 199] on div at bounding box center [1045, 200] width 10 height 10
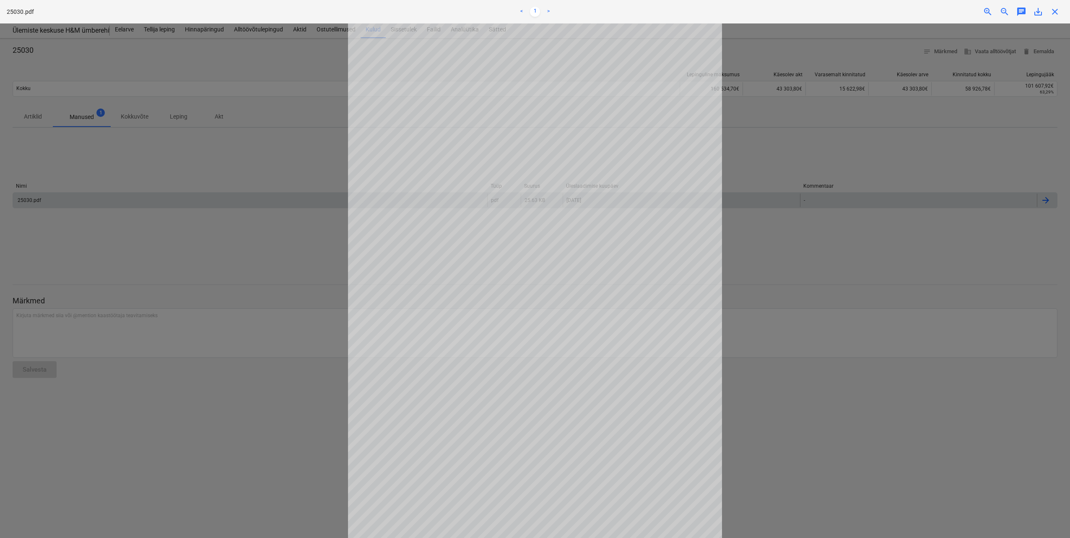
click at [1039, 13] on span "save_alt" at bounding box center [1038, 12] width 10 height 10
click at [1053, 14] on span "close" at bounding box center [1055, 12] width 10 height 10
